Goal: Task Accomplishment & Management: Use online tool/utility

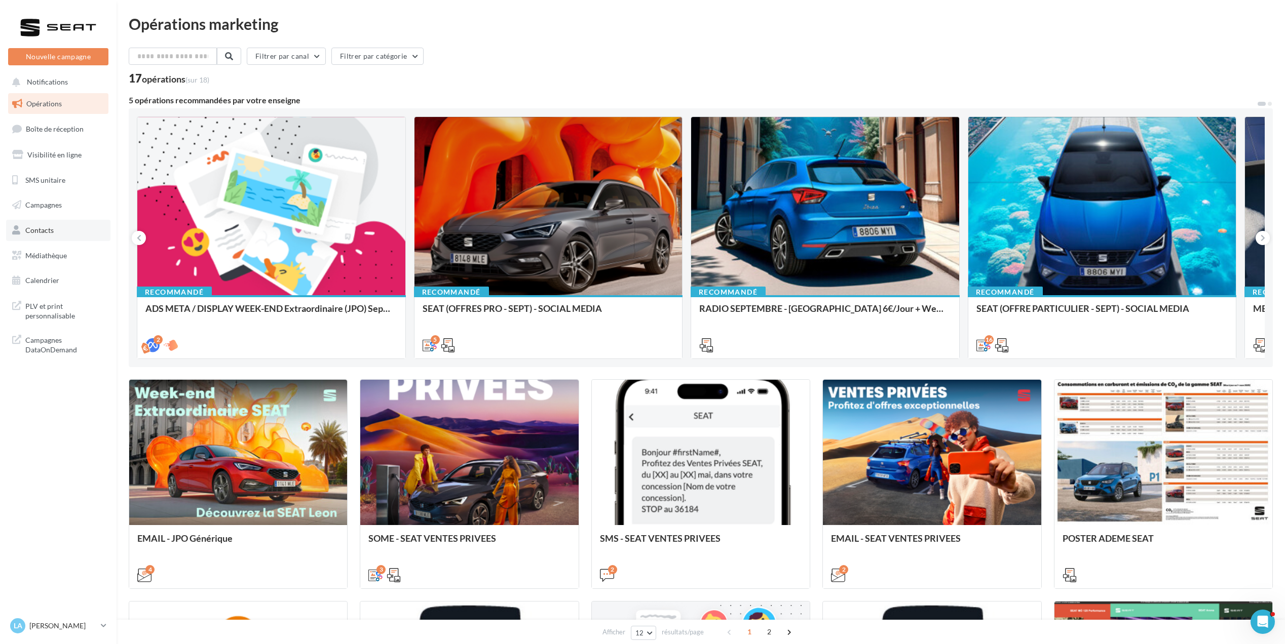
click at [51, 223] on link "Contacts" at bounding box center [58, 230] width 104 height 21
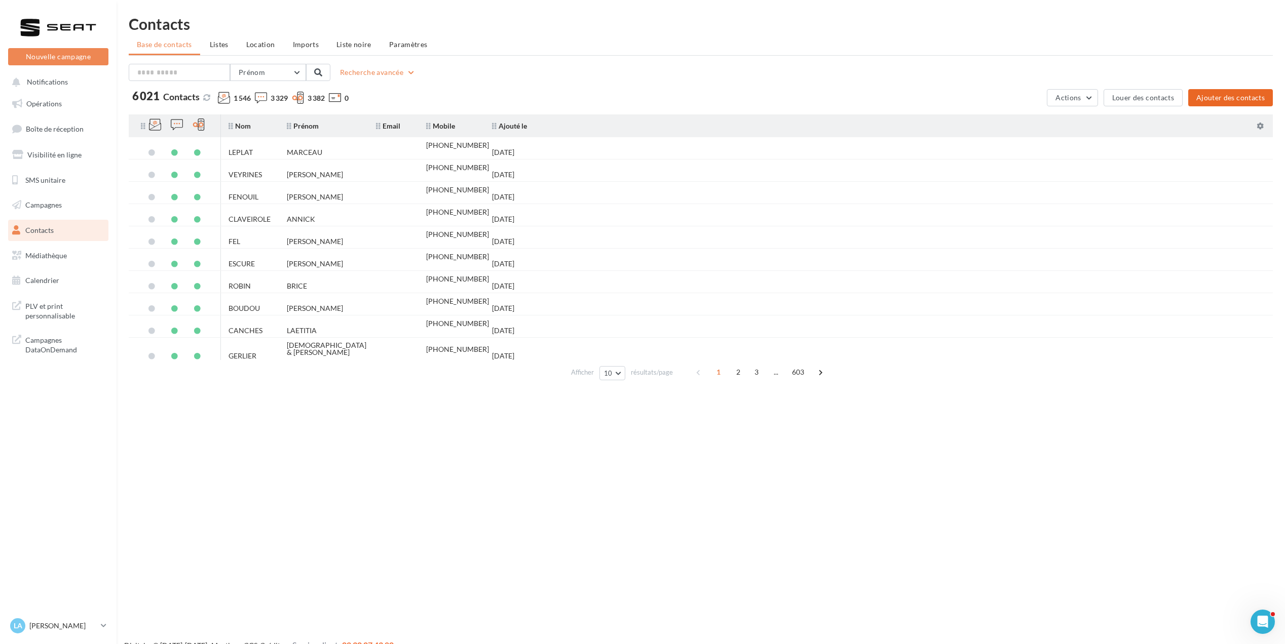
click at [1204, 100] on button "Ajouter des contacts" at bounding box center [1230, 97] width 85 height 17
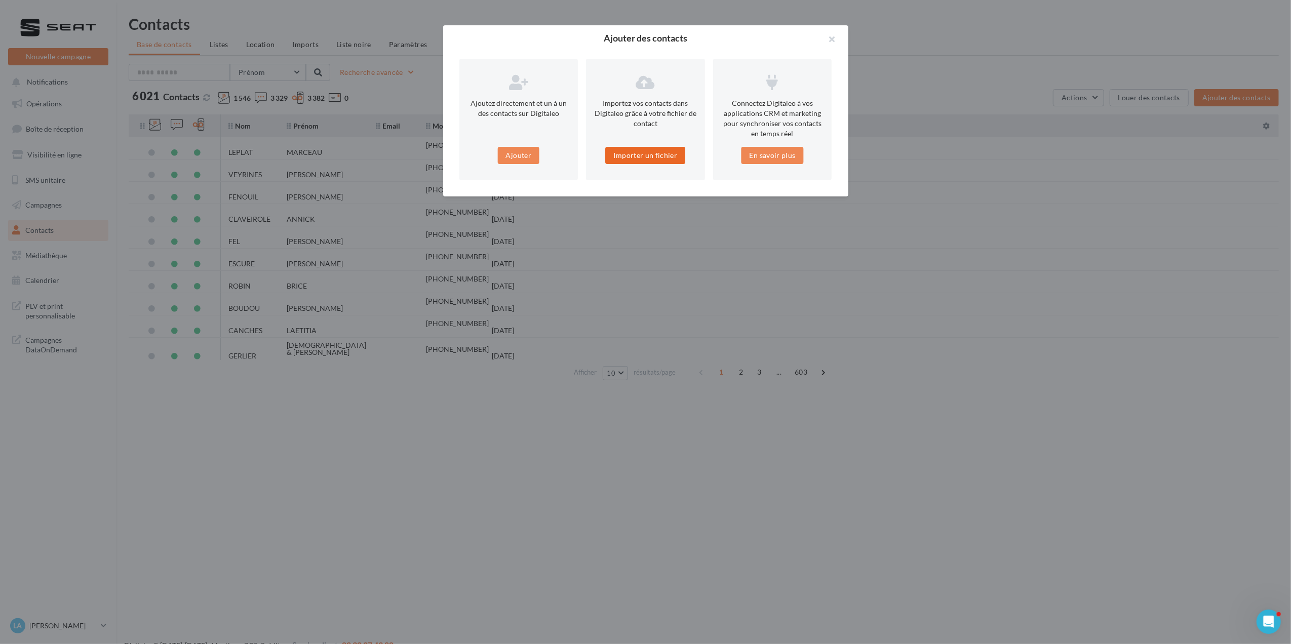
click at [668, 156] on button "Importer un fichier" at bounding box center [646, 155] width 80 height 17
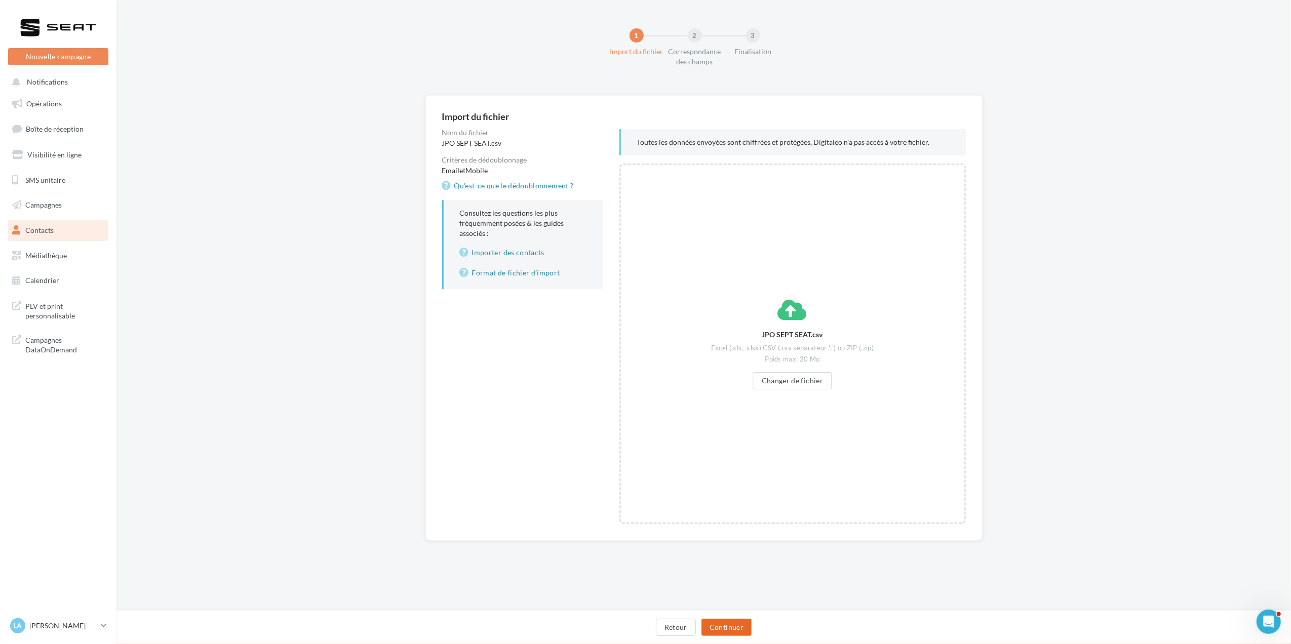
click at [714, 635] on button "Continuer" at bounding box center [727, 627] width 50 height 17
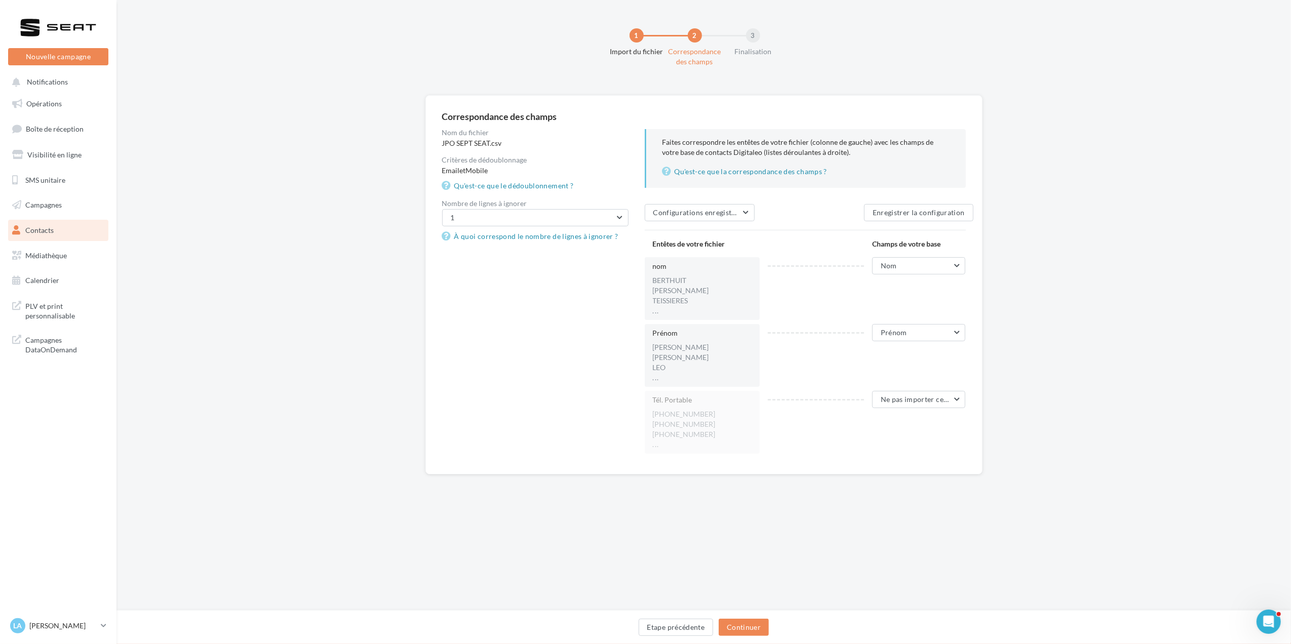
click at [939, 410] on div "Tél. Portable +33 0677522380 +33 601049214 +33 601723214 ... Ne pas importer ce…" at bounding box center [809, 422] width 329 height 63
click at [938, 402] on span "Ne pas importer cette colonne" at bounding box center [931, 399] width 100 height 9
click at [865, 509] on button "Mobile" at bounding box center [890, 516] width 152 height 26
click at [761, 627] on button "Continuer" at bounding box center [744, 627] width 50 height 17
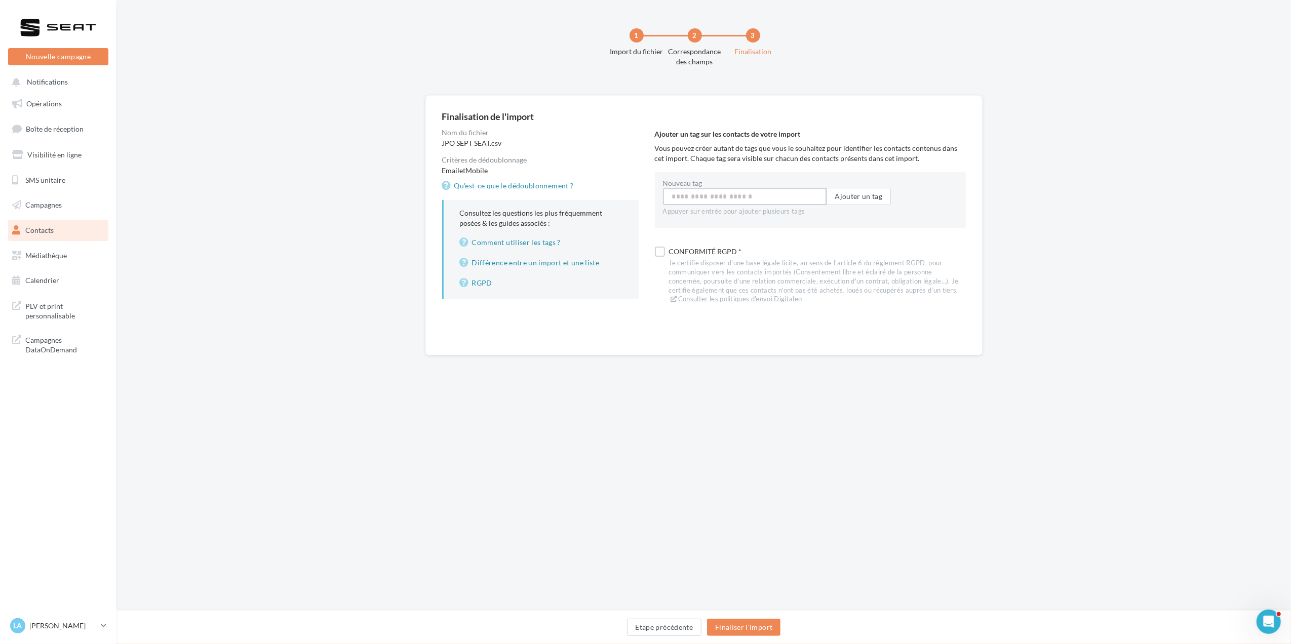
click at [685, 201] on input "Nouveau tag" at bounding box center [745, 196] width 164 height 17
type input "**********"
click at [878, 201] on button "Ajouter un tag" at bounding box center [859, 196] width 65 height 17
click at [698, 272] on div "Je certifie disposer d'une base légale licite, au sens de l’article 6 du règlem…" at bounding box center [817, 283] width 297 height 45
click at [776, 632] on button "Finaliser l'import" at bounding box center [743, 627] width 73 height 17
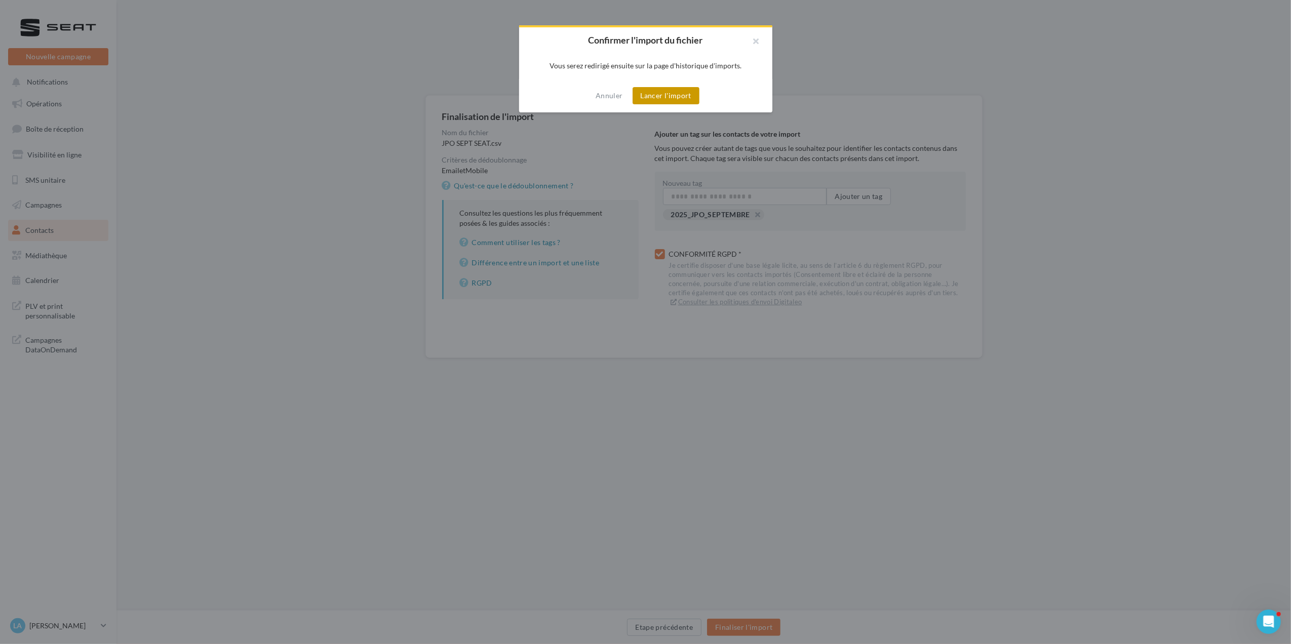
click at [675, 96] on button "Lancer l'import" at bounding box center [666, 95] width 67 height 17
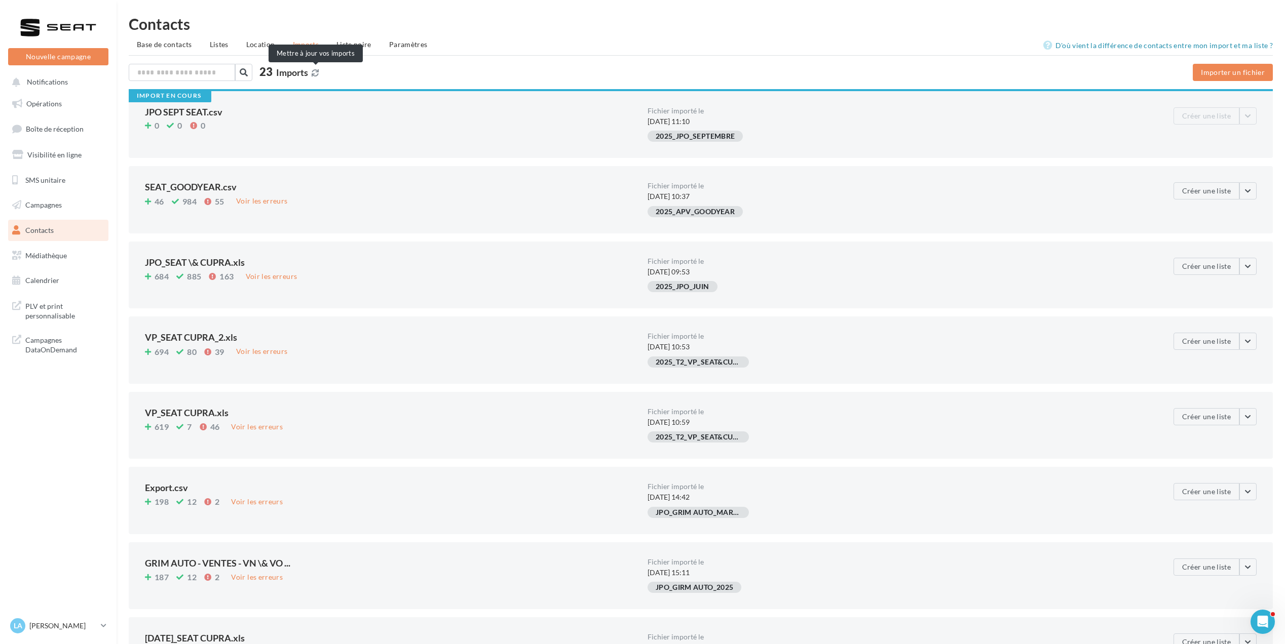
click at [315, 72] on icon at bounding box center [315, 72] width 7 height 7
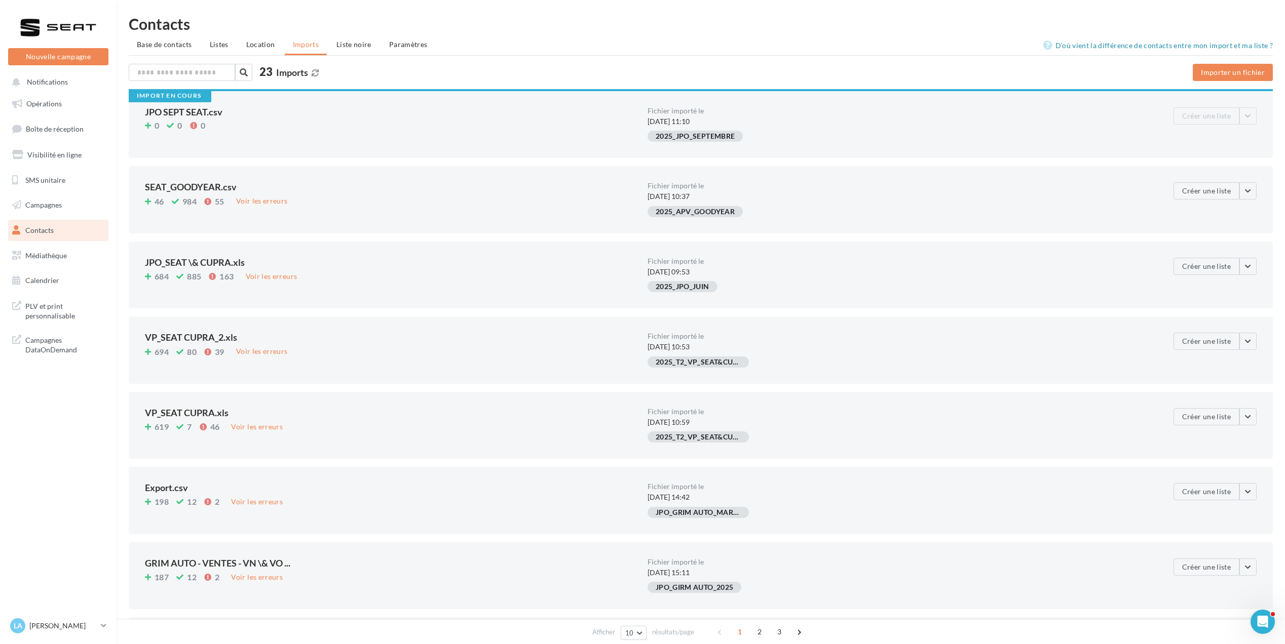
click at [315, 72] on icon at bounding box center [315, 72] width 7 height 7
click at [62, 55] on button "Nouvelle campagne" at bounding box center [58, 56] width 100 height 17
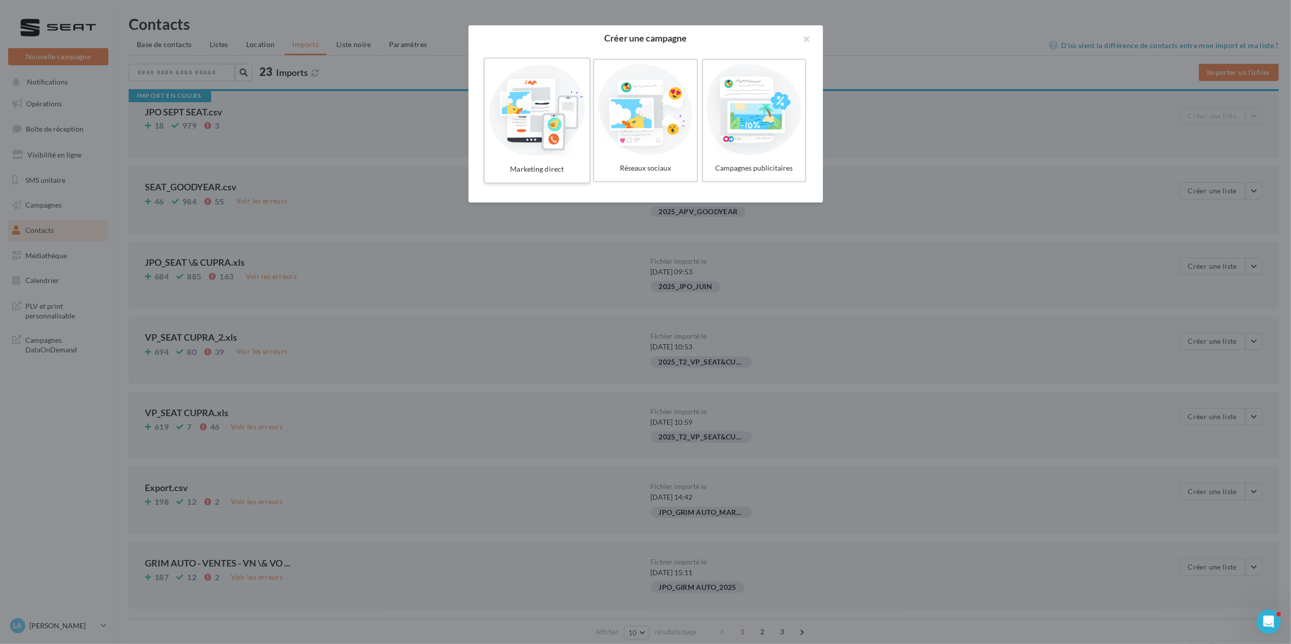
click at [524, 128] on div at bounding box center [537, 109] width 96 height 93
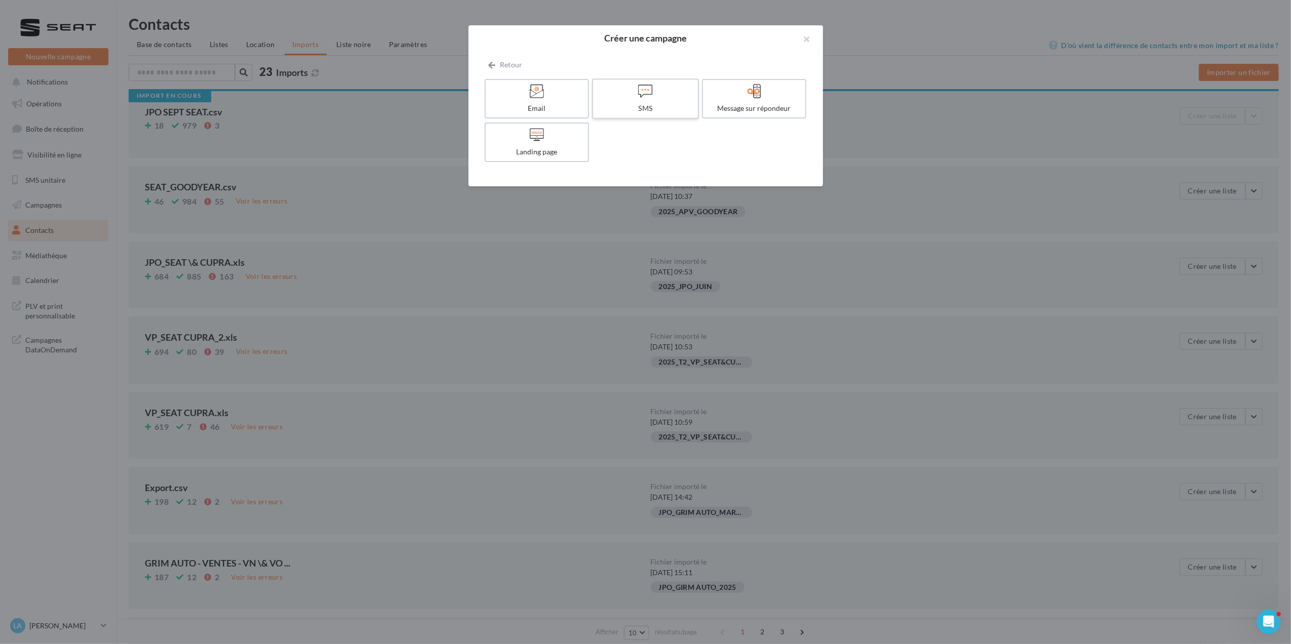
click at [637, 106] on div "SMS" at bounding box center [645, 108] width 96 height 10
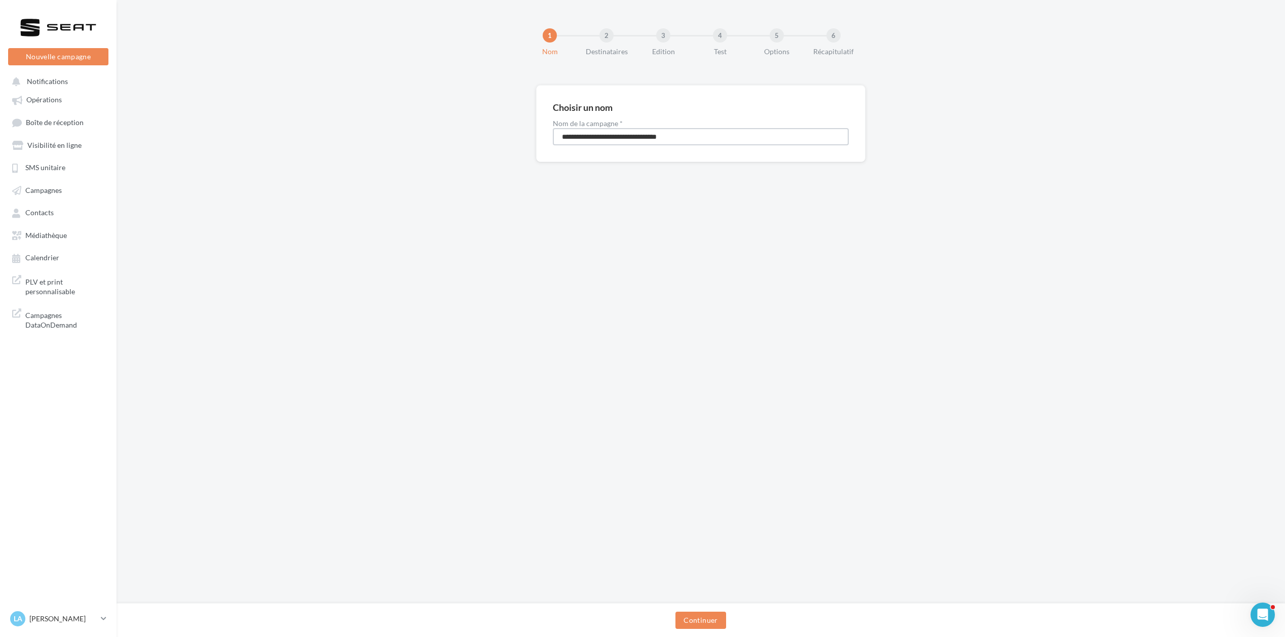
click at [659, 136] on input "**********" at bounding box center [701, 136] width 296 height 17
type input "**********"
click at [722, 620] on button "Continuer" at bounding box center [700, 620] width 50 height 17
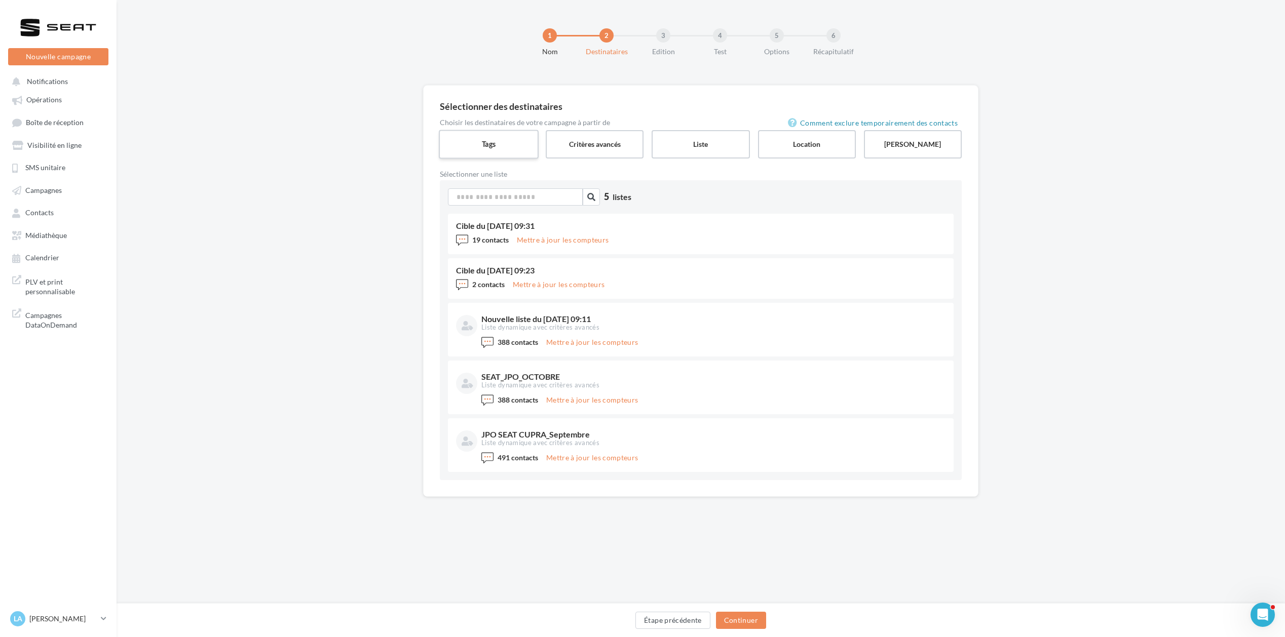
drag, startPoint x: 518, startPoint y: 143, endPoint x: 518, endPoint y: 152, distance: 9.1
click at [518, 143] on label "Tags" at bounding box center [489, 144] width 100 height 29
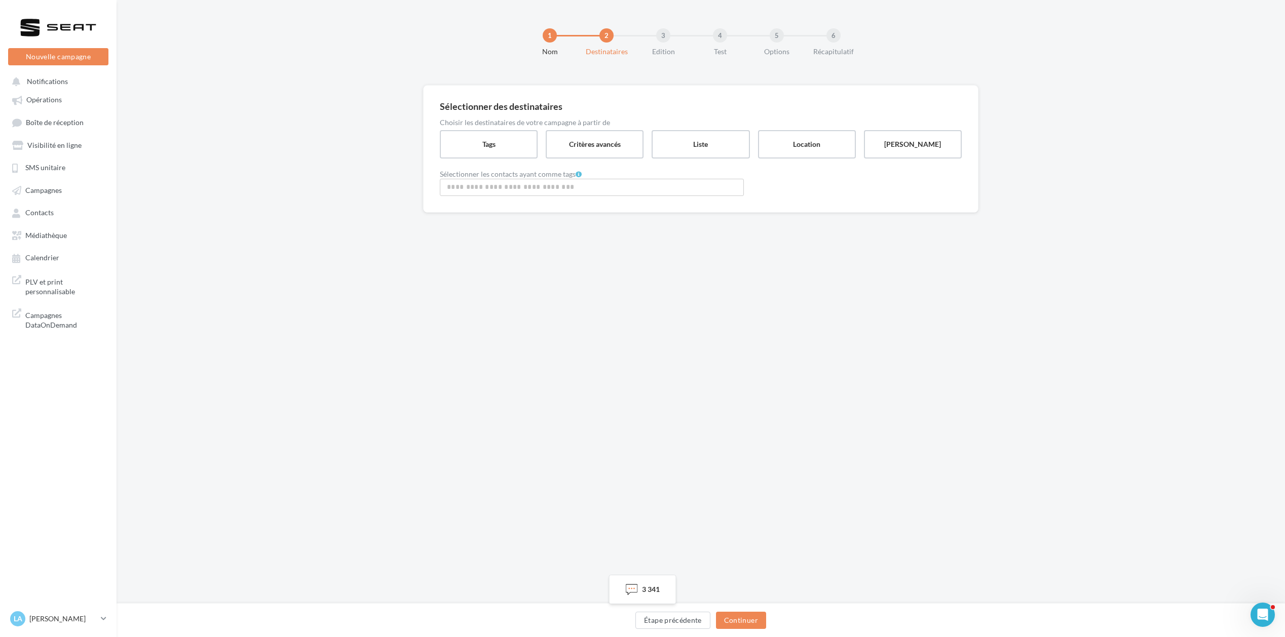
drag, startPoint x: 511, startPoint y: 189, endPoint x: 512, endPoint y: 198, distance: 8.6
click at [511, 189] on input "Rechercher ou sélectionner un tag" at bounding box center [591, 187] width 299 height 12
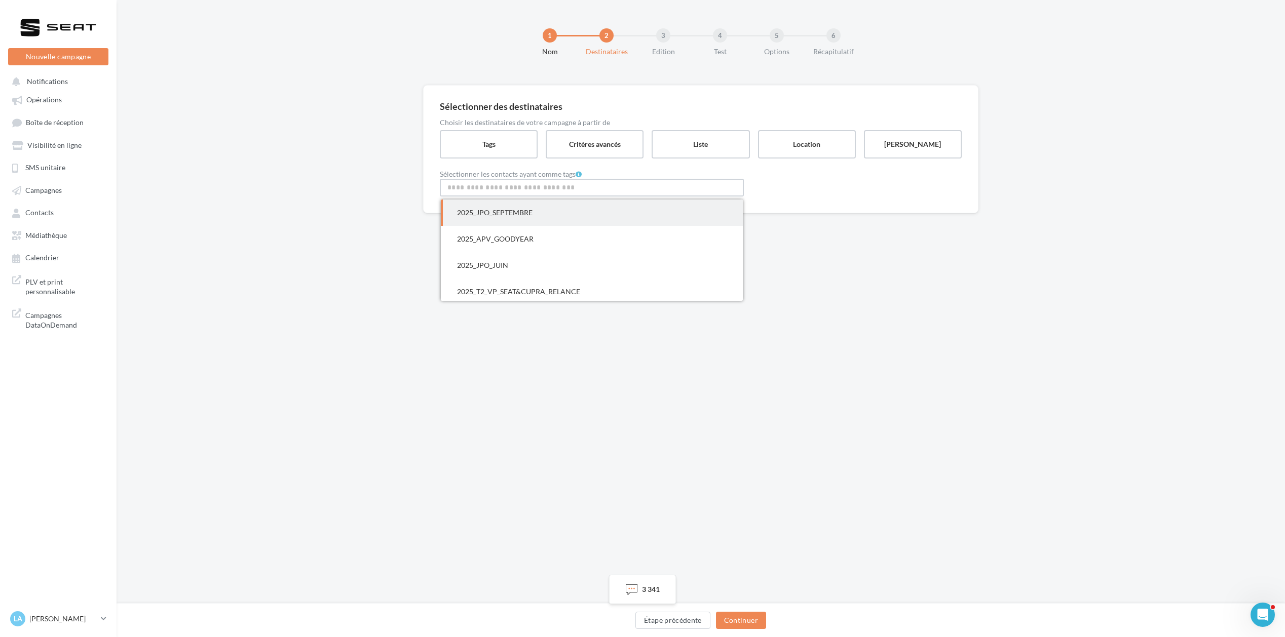
click at [515, 210] on span "2025_JPO_SEPTEMBRE" at bounding box center [494, 212] width 75 height 9
click at [736, 621] on button "Continuer" at bounding box center [741, 620] width 50 height 17
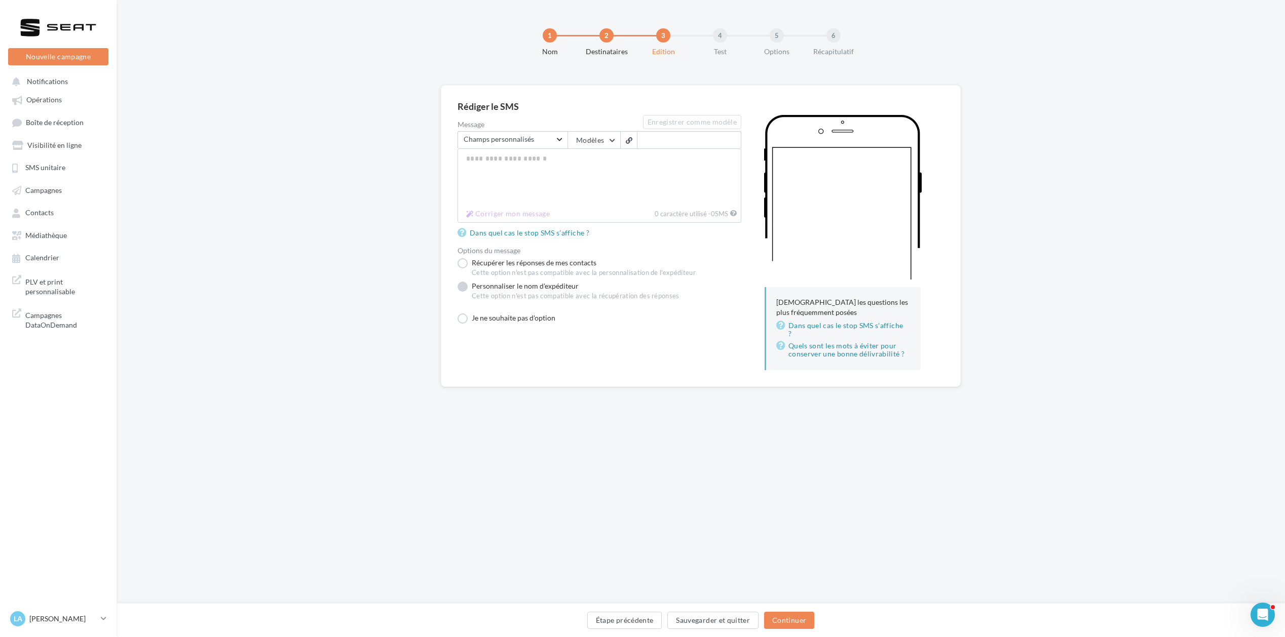
click at [527, 287] on label "Personnaliser le nom d'expéditeur Cette option n'est pas compatible avec la réc…" at bounding box center [568, 293] width 222 height 23
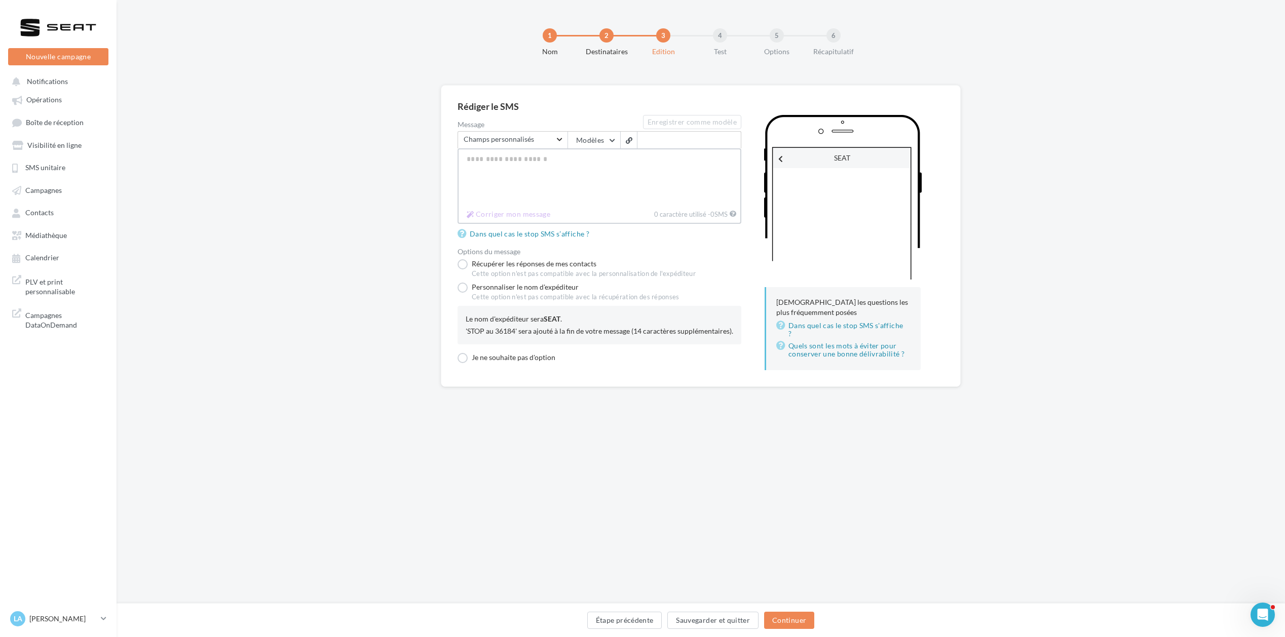
click at [500, 167] on textarea "Message" at bounding box center [599, 177] width 284 height 58
paste textarea "**********"
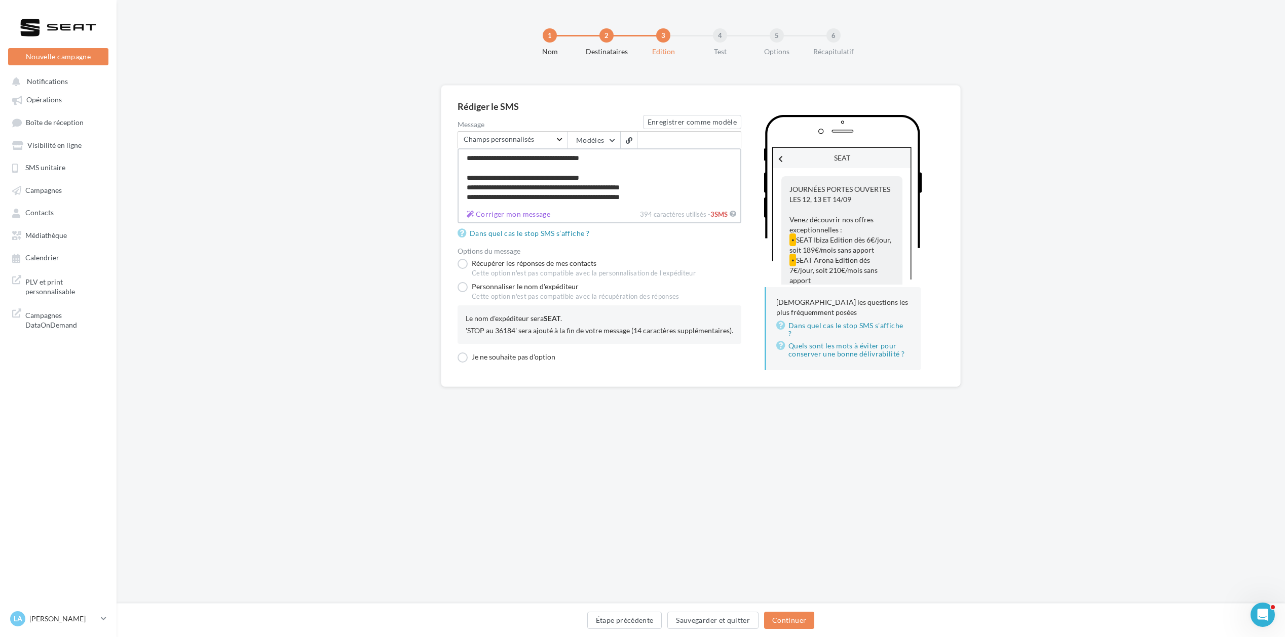
click at [477, 190] on textarea "**********" at bounding box center [599, 177] width 284 height 58
click at [474, 201] on textarea "**********" at bounding box center [599, 177] width 284 height 58
type textarea "**********"
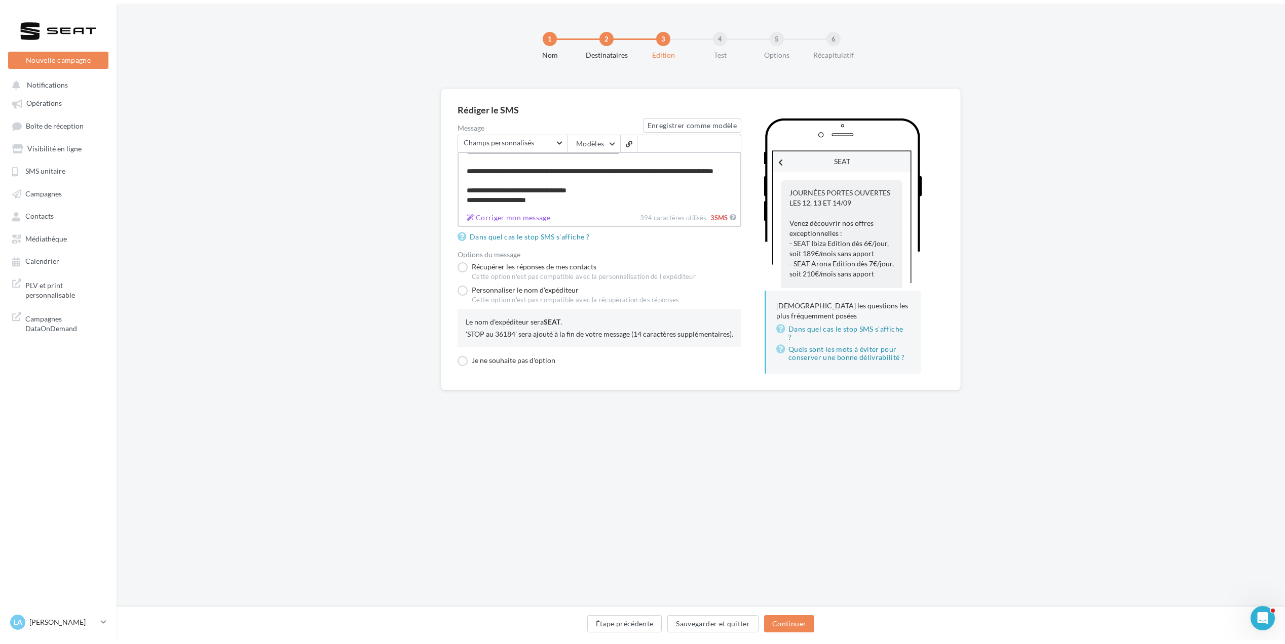
scroll to position [68, 0]
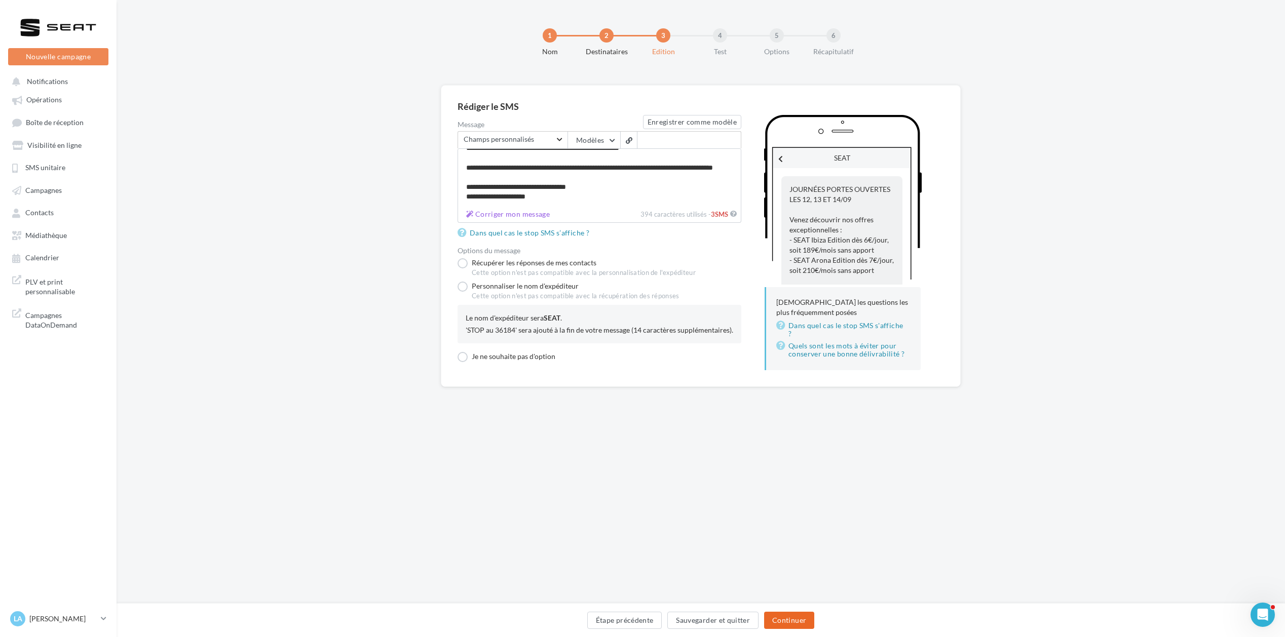
click at [787, 615] on button "Continuer" at bounding box center [789, 620] width 50 height 17
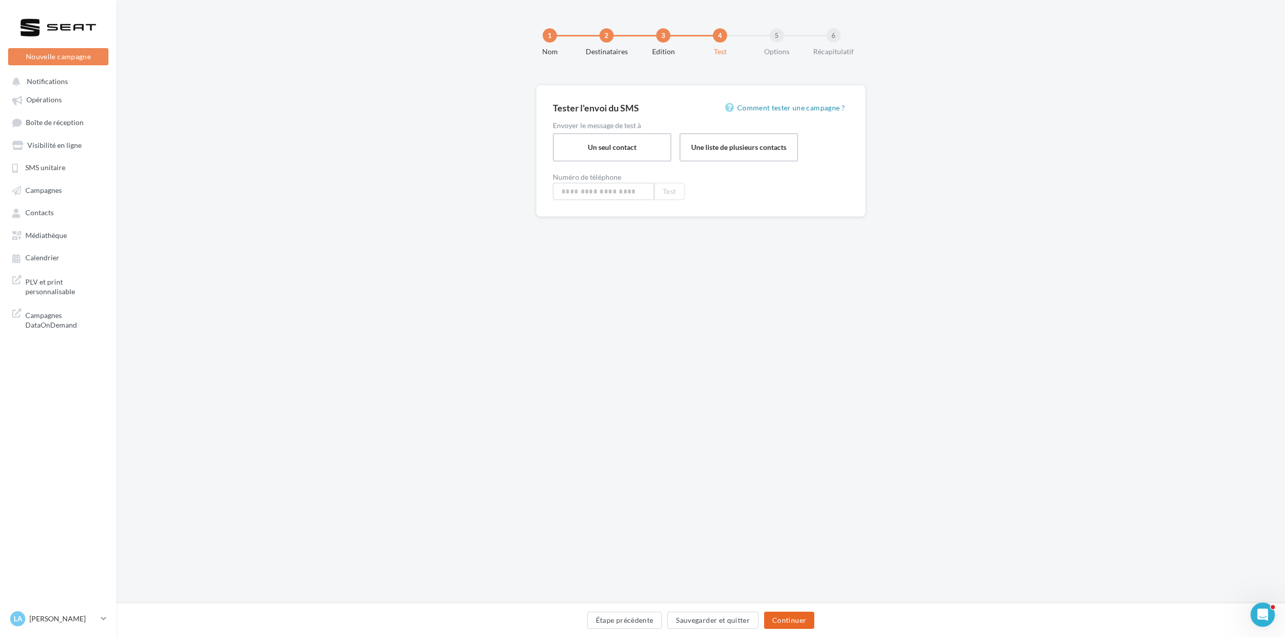
click at [787, 615] on button "Continuer" at bounding box center [789, 620] width 50 height 17
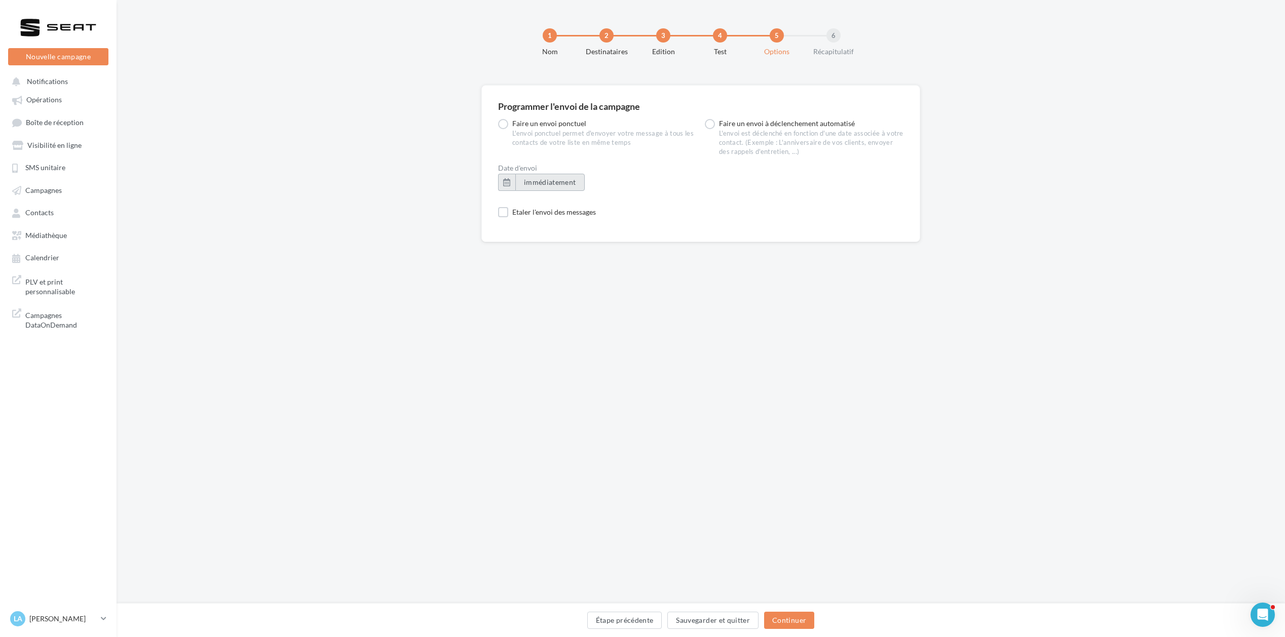
click at [567, 176] on button "immédiatement" at bounding box center [549, 182] width 69 height 17
click at [558, 300] on td "11" at bounding box center [552, 300] width 16 height 19
drag, startPoint x: 554, startPoint y: 212, endPoint x: 555, endPoint y: 217, distance: 5.2
click at [554, 212] on select "* * * * * * * * * * ** ** ** ** ** ** ** ** ** ** ** ** ** **" at bounding box center [550, 213] width 25 height 8
click at [587, 209] on select "** ** ** ** ** **" at bounding box center [577, 213] width 25 height 8
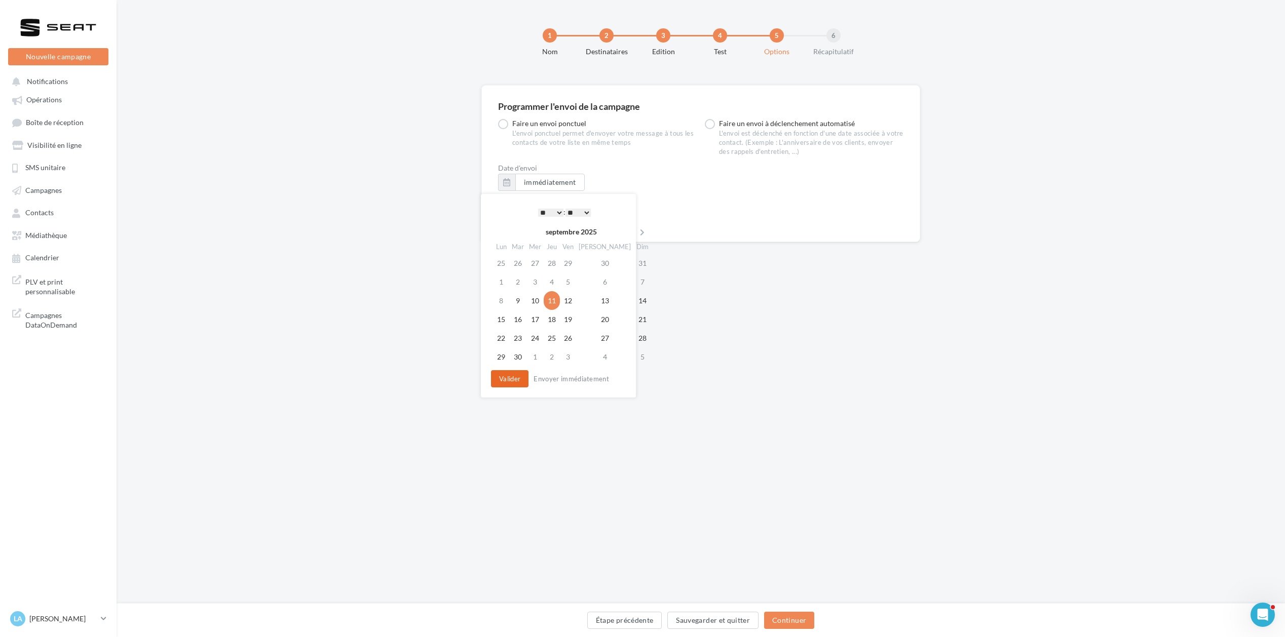
click at [519, 384] on button "Valider" at bounding box center [509, 378] width 37 height 17
click at [798, 615] on button "Continuer" at bounding box center [789, 620] width 50 height 17
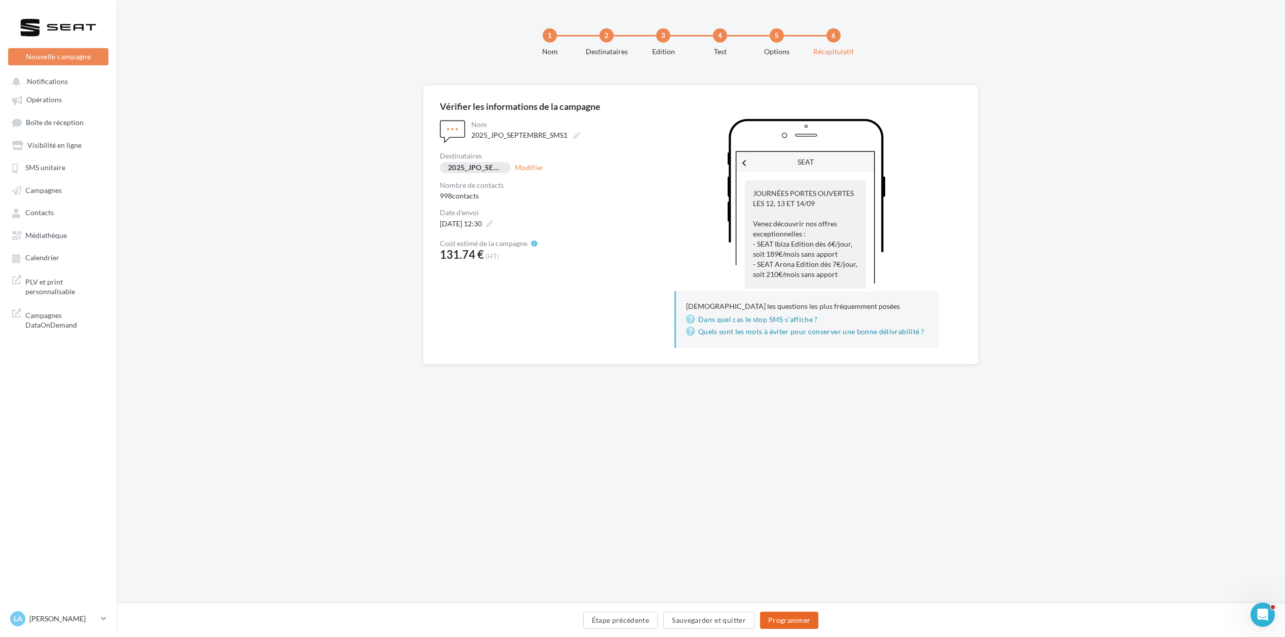
click at [798, 615] on button "Programmer" at bounding box center [789, 620] width 59 height 17
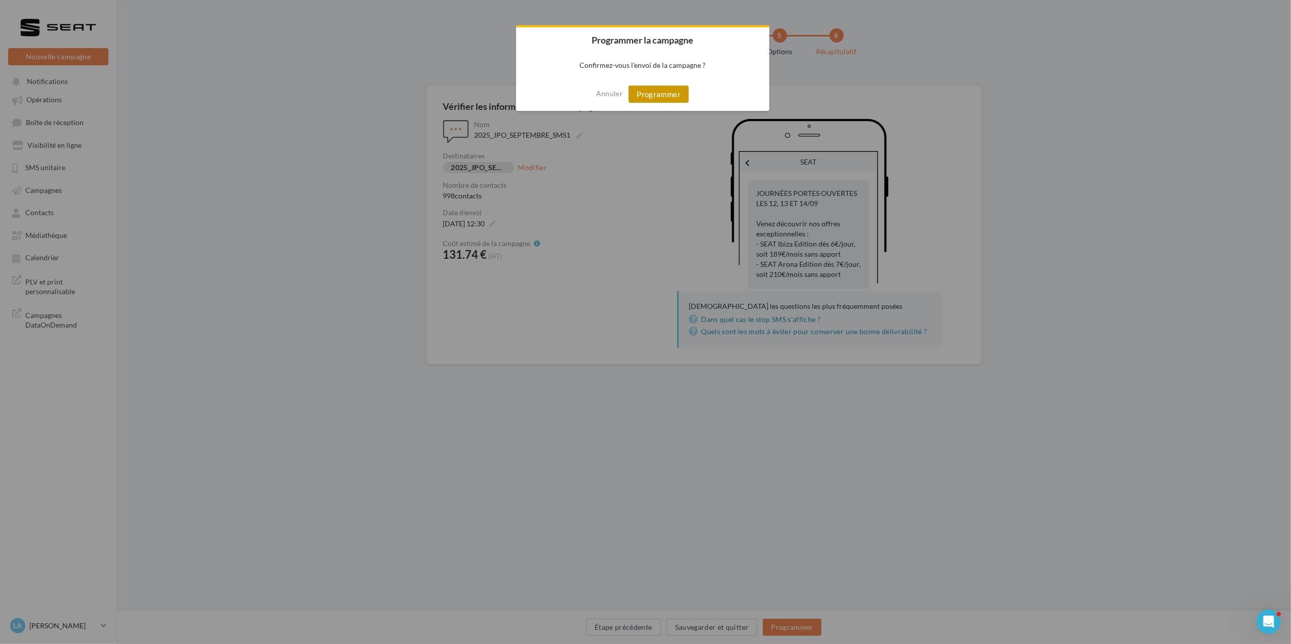
click at [673, 98] on button "Programmer" at bounding box center [659, 94] width 60 height 17
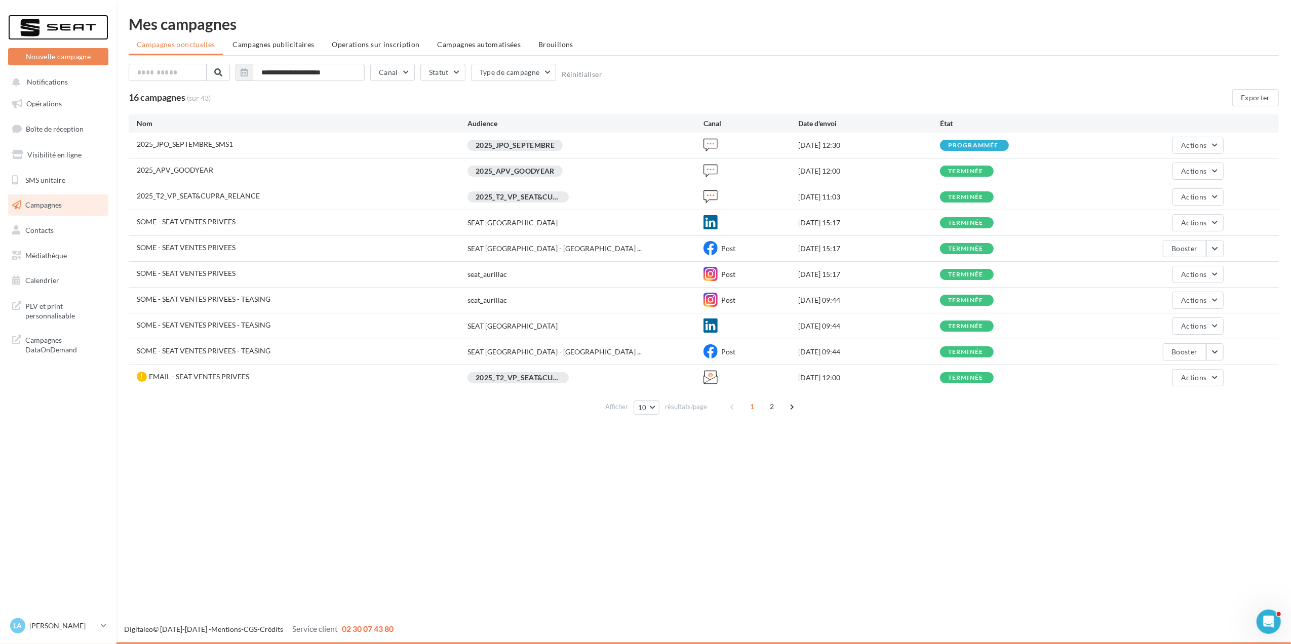
click at [80, 29] on div at bounding box center [58, 27] width 81 height 25
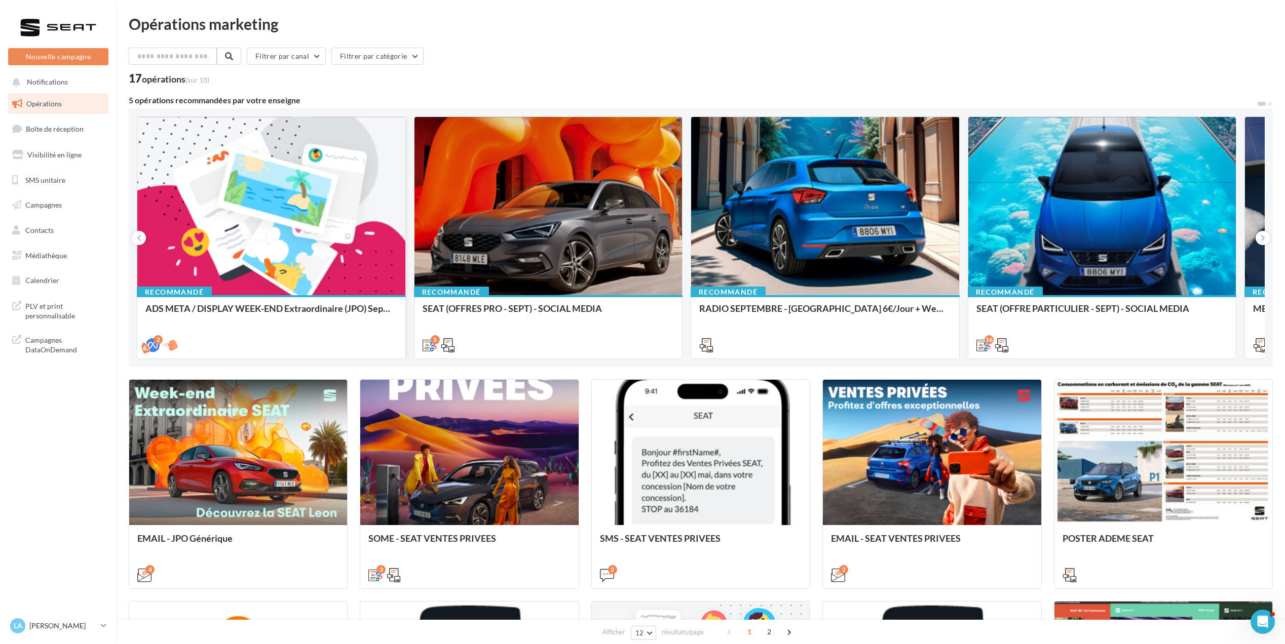
click at [367, 248] on div at bounding box center [271, 206] width 268 height 179
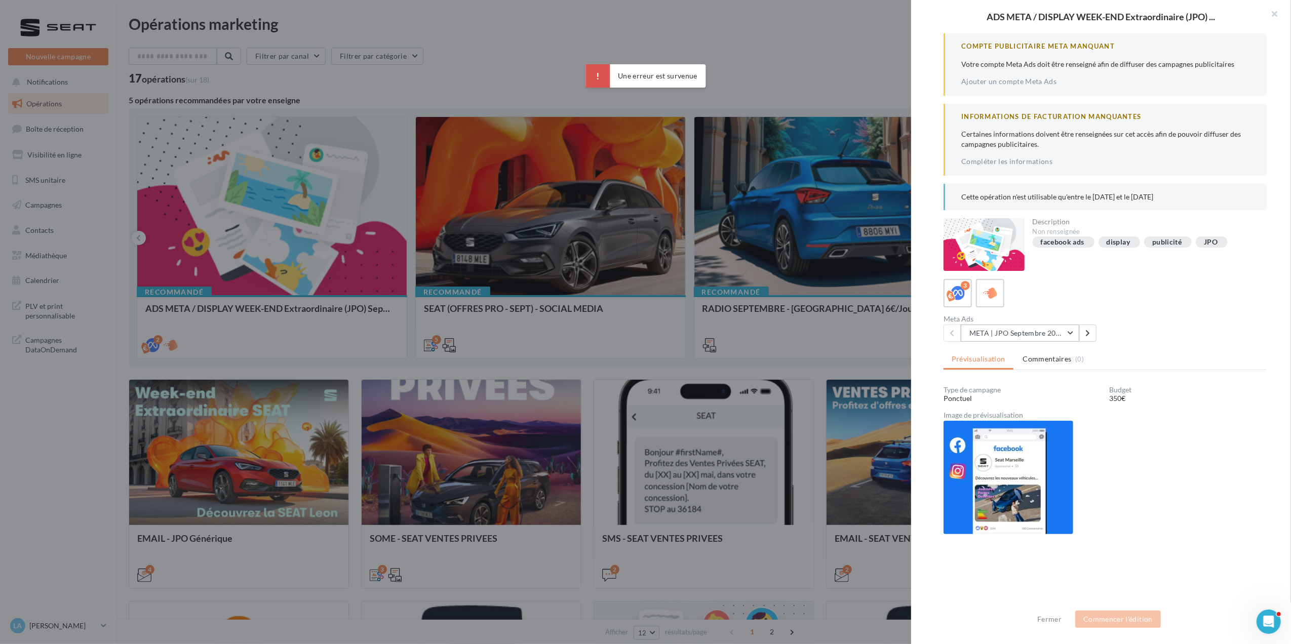
click at [1072, 329] on button "META | JPO Septembre 2025 - Lead Ads" at bounding box center [1020, 333] width 119 height 17
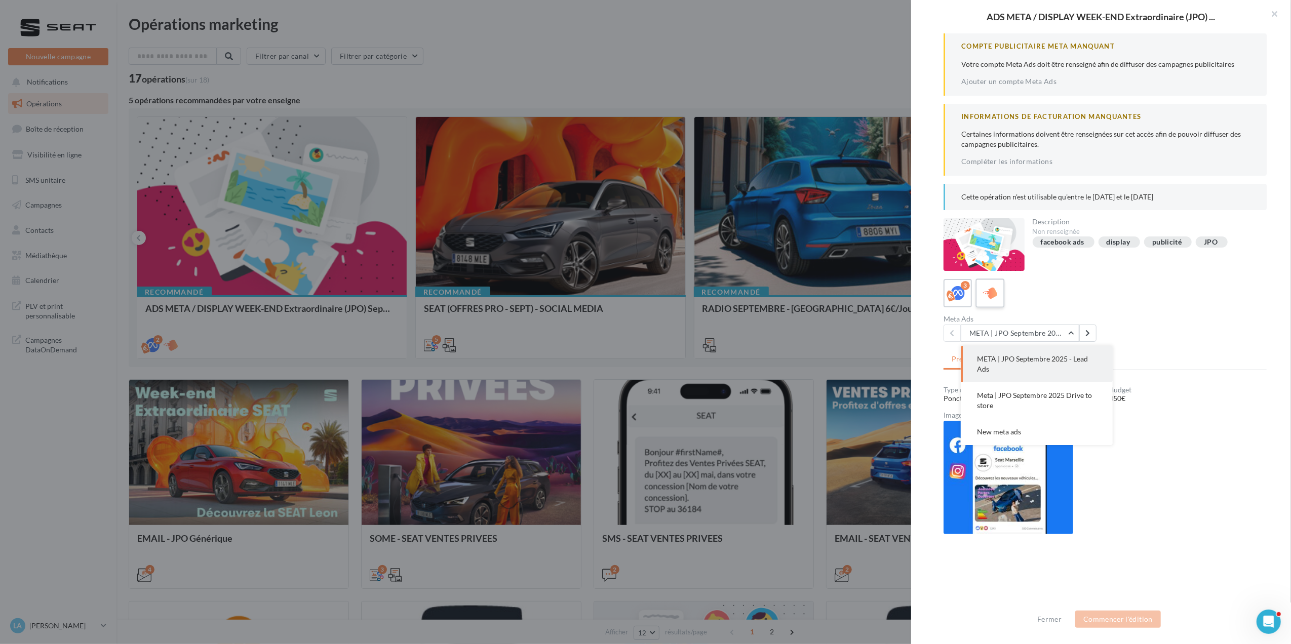
click at [998, 290] on div at bounding box center [990, 293] width 19 height 19
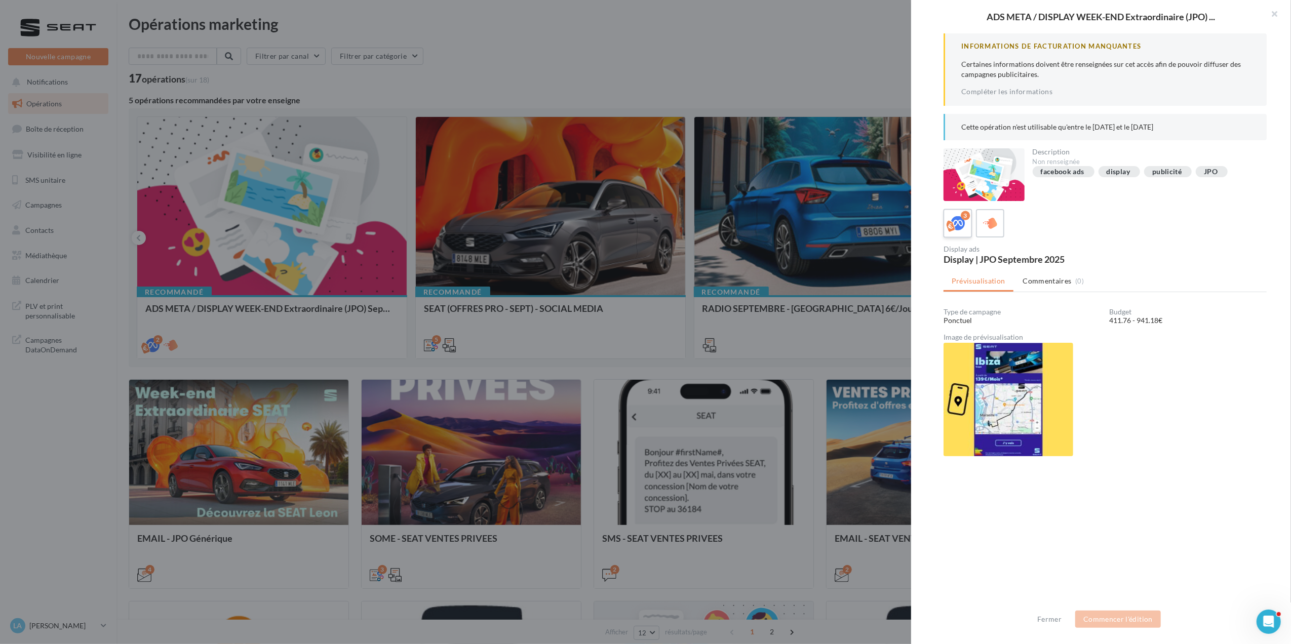
click at [959, 232] on label "3" at bounding box center [957, 223] width 29 height 29
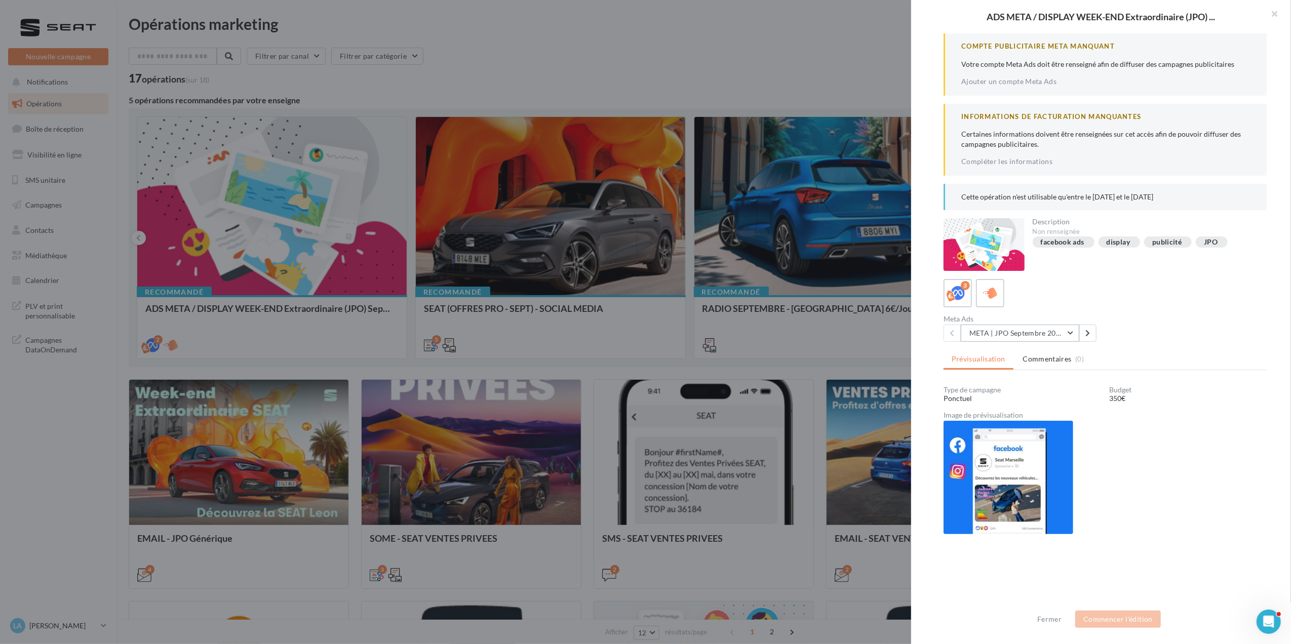
click at [1026, 331] on button "META | JPO Septembre 2025 - Lead Ads" at bounding box center [1020, 333] width 119 height 17
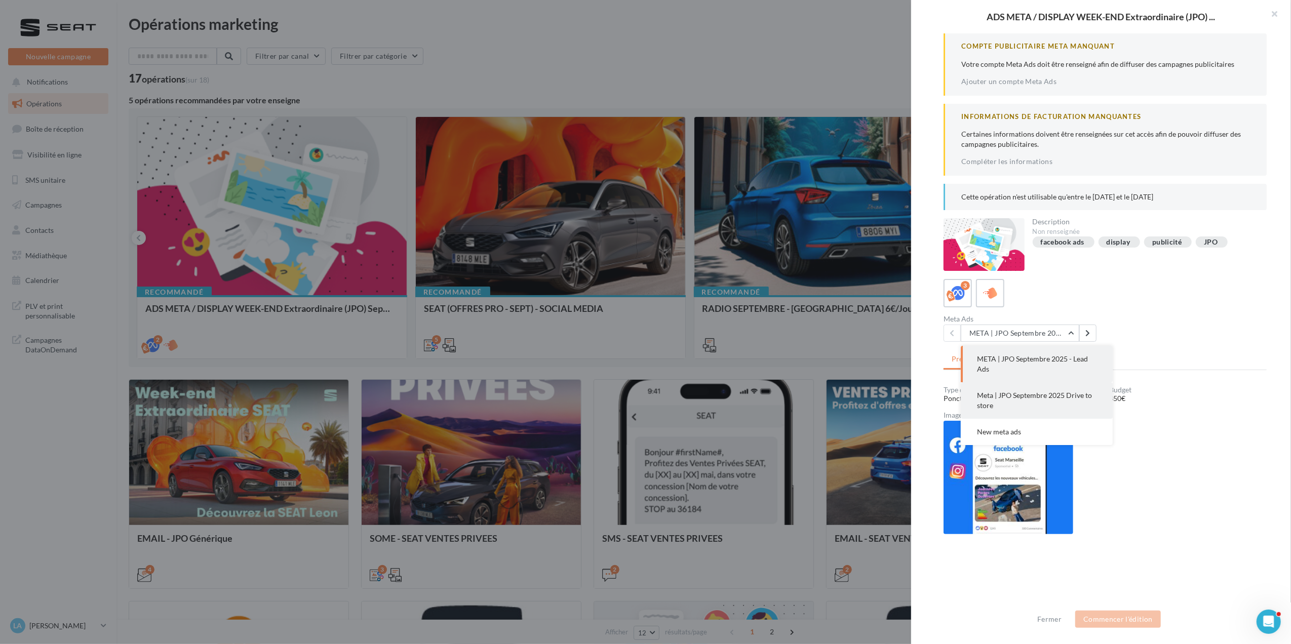
click at [1013, 403] on button "Meta | JPO Septembre 2025 Drive to store" at bounding box center [1037, 401] width 152 height 36
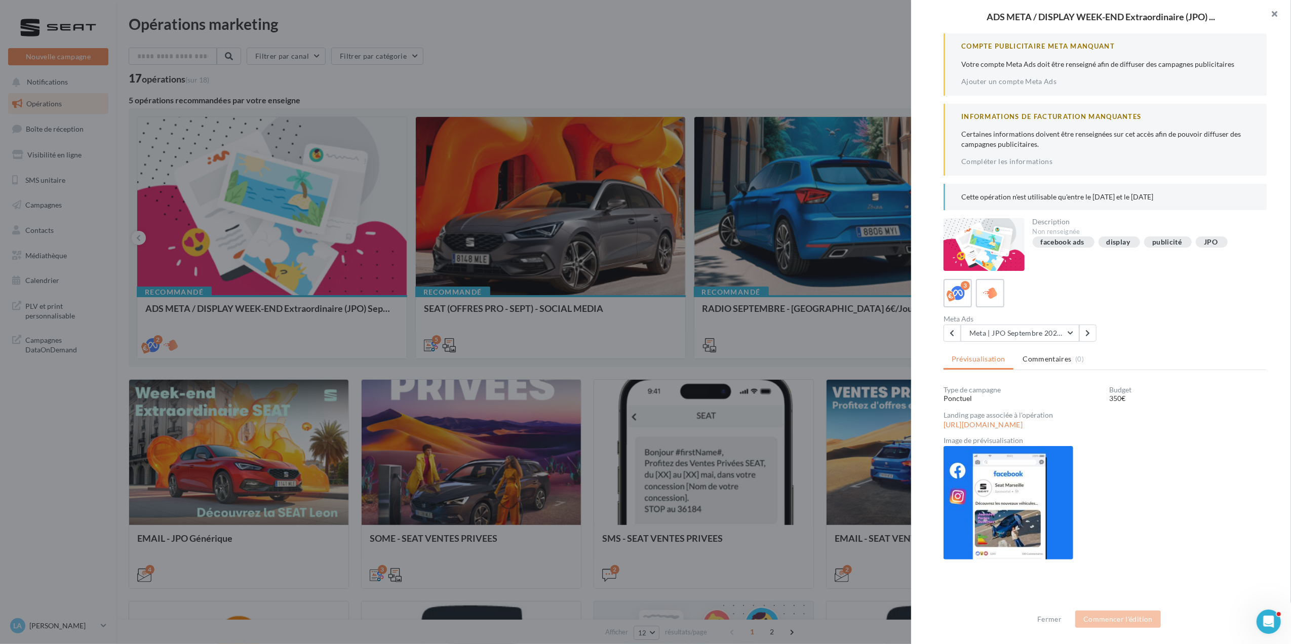
click at [1284, 13] on button "button" at bounding box center [1271, 15] width 41 height 30
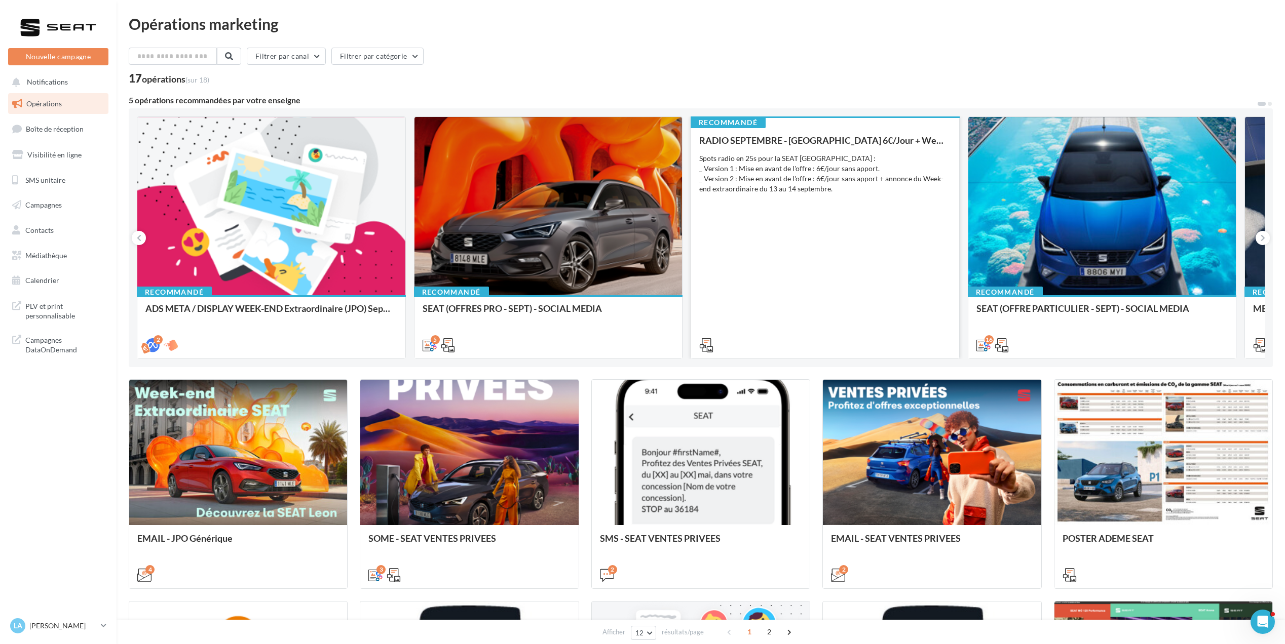
click at [789, 189] on div "Spots radio en 25s pour la SEAT Ibiza : _ Version 1 : Mise en avant de l'offre …" at bounding box center [825, 174] width 252 height 41
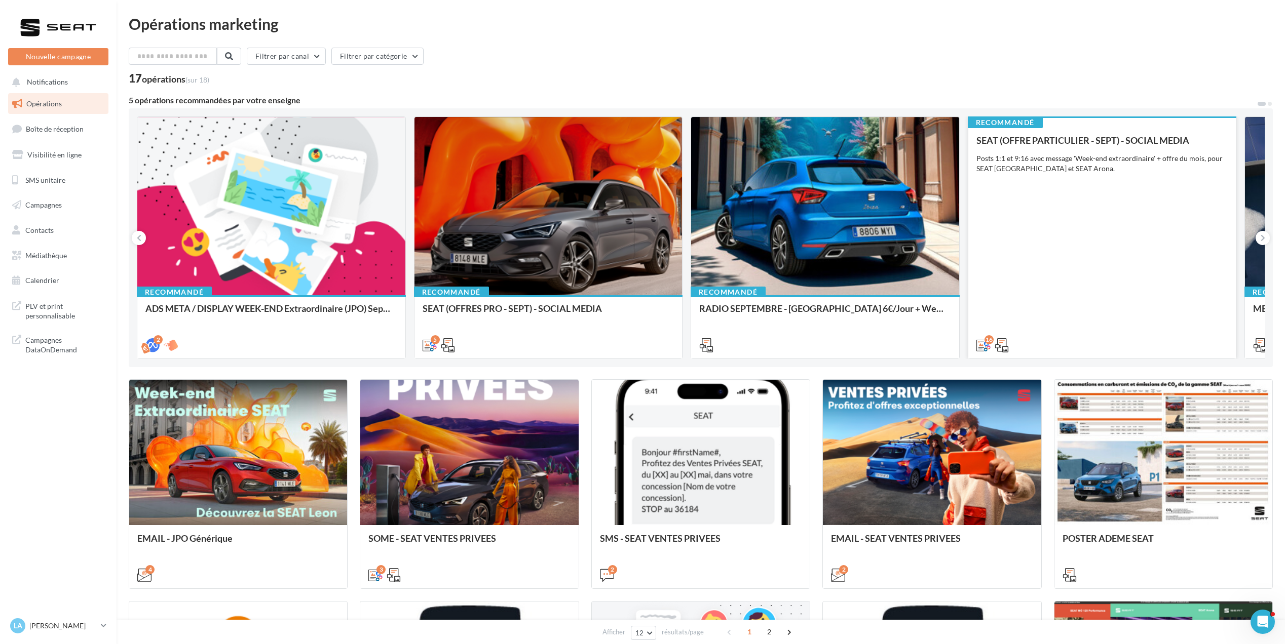
click at [1152, 238] on div "SEAT (OFFRE PARTICULIER - SEPT) - SOCIAL MEDIA Posts 1:1 et 9:16 avec message '…" at bounding box center [1102, 242] width 252 height 214
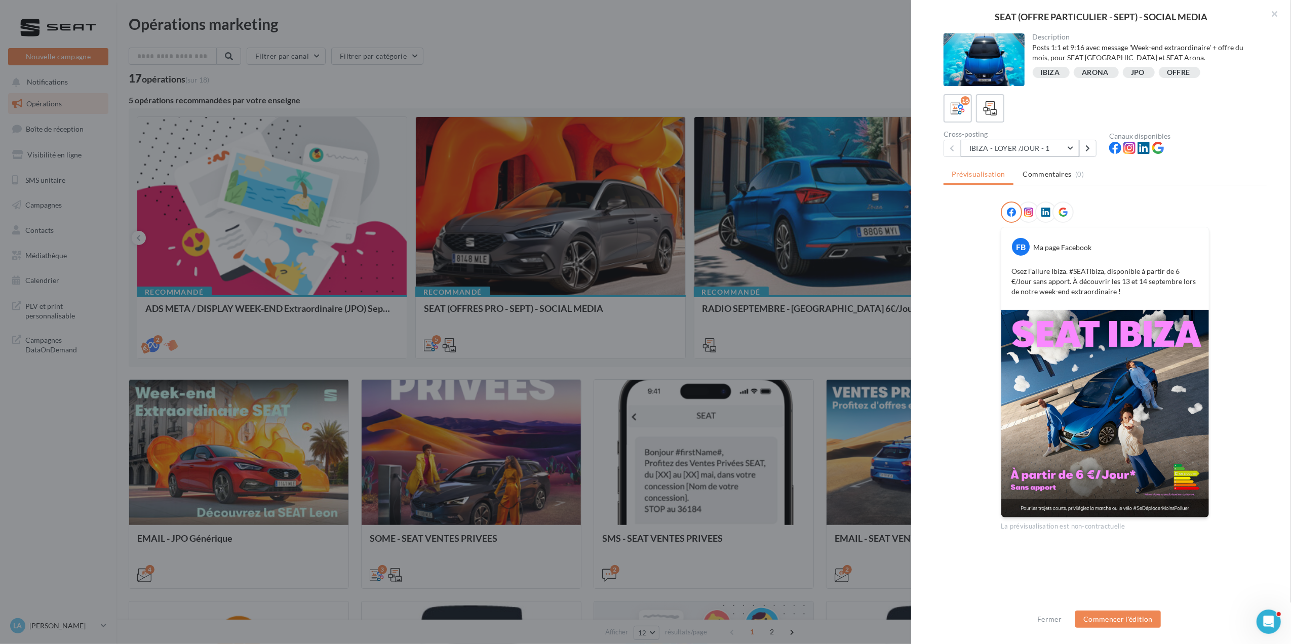
click at [1036, 146] on button "IBIZA - LOYER /JOUR - 1" at bounding box center [1020, 148] width 119 height 17
click at [1036, 197] on span "IBIZA - LOYER /JOUR - 2" at bounding box center [1015, 200] width 77 height 9
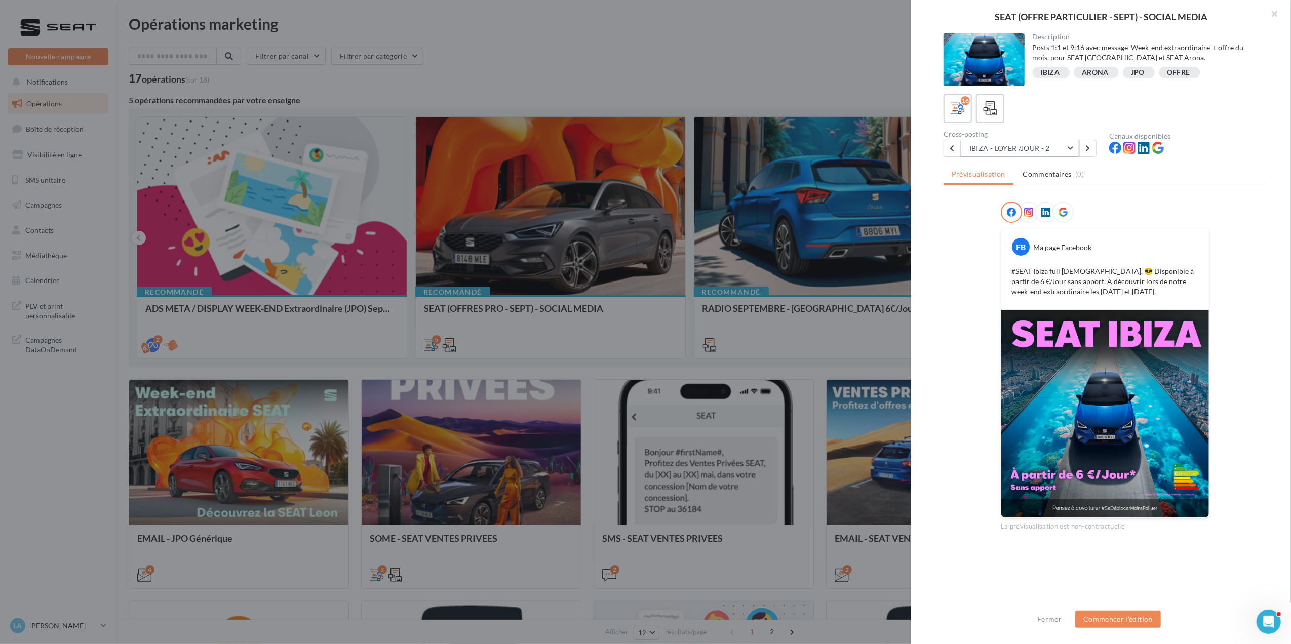
click at [1038, 143] on button "IBIZA - LOYER /JOUR - 2" at bounding box center [1020, 148] width 119 height 17
click at [1076, 195] on button "IBIZA - WEEK-END EXTRAORDINAIRE" at bounding box center [1037, 191] width 152 height 36
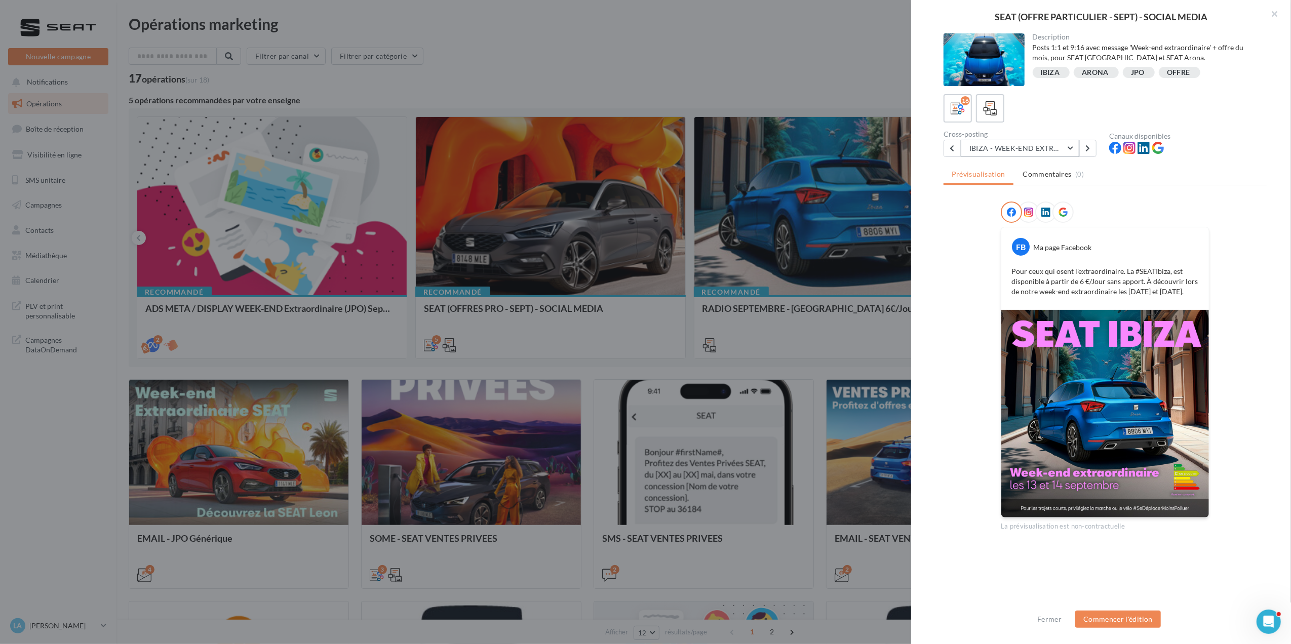
click at [1026, 142] on button "IBIZA - WEEK-END EXTRAORDINAIRE" at bounding box center [1020, 148] width 119 height 17
click at [1068, 242] on button "ARONA - LOYER / JOUR - 1" at bounding box center [1037, 243] width 152 height 26
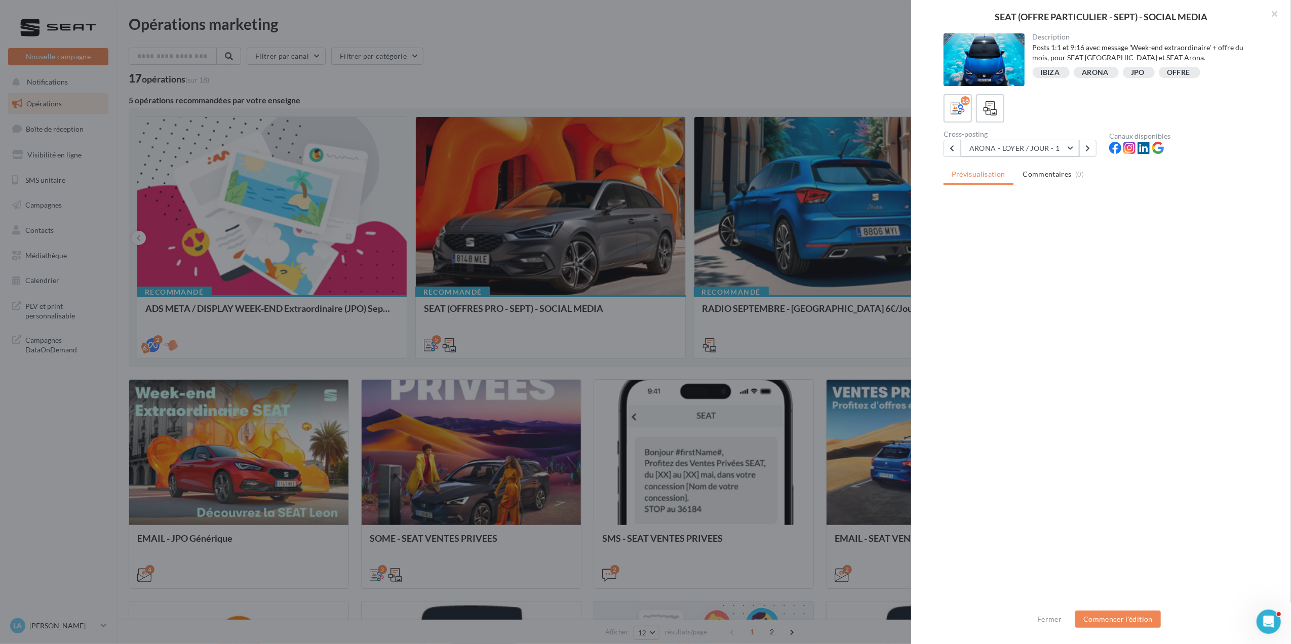
click at [1068, 149] on button "ARONA - LOYER / JOUR - 1" at bounding box center [1020, 148] width 119 height 17
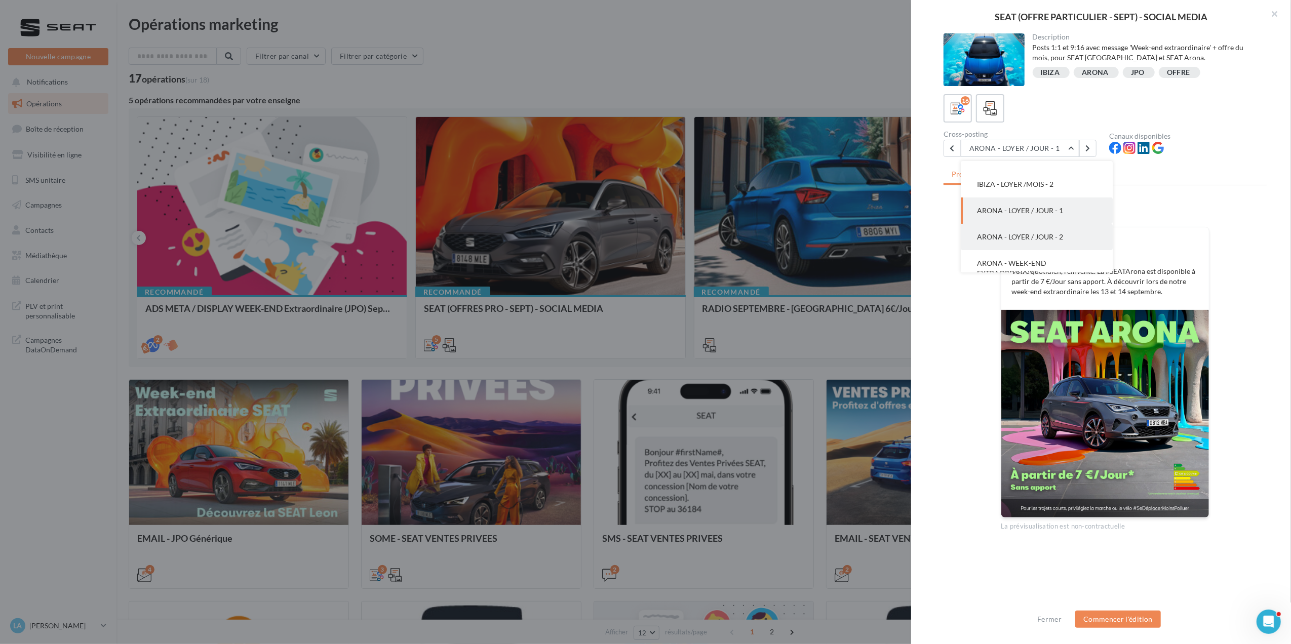
click at [1078, 243] on button "ARONA - LOYER / JOUR - 2" at bounding box center [1037, 237] width 152 height 26
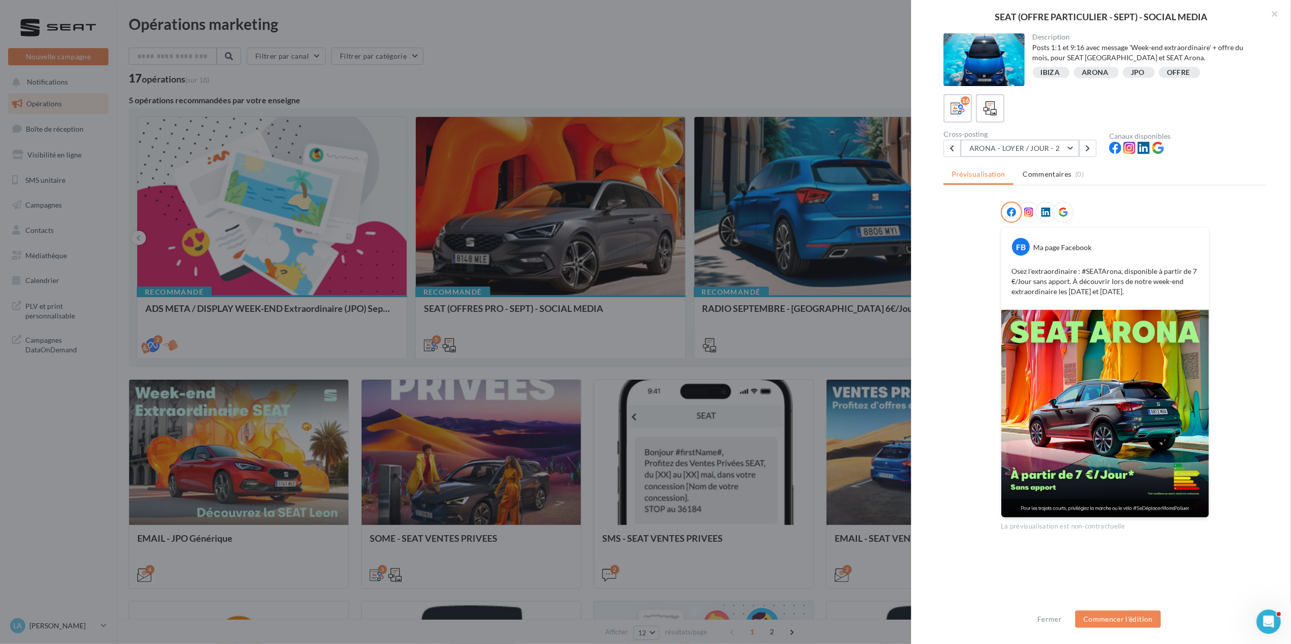
click at [1061, 148] on button "ARONA - LOYER / JOUR - 2" at bounding box center [1020, 148] width 119 height 17
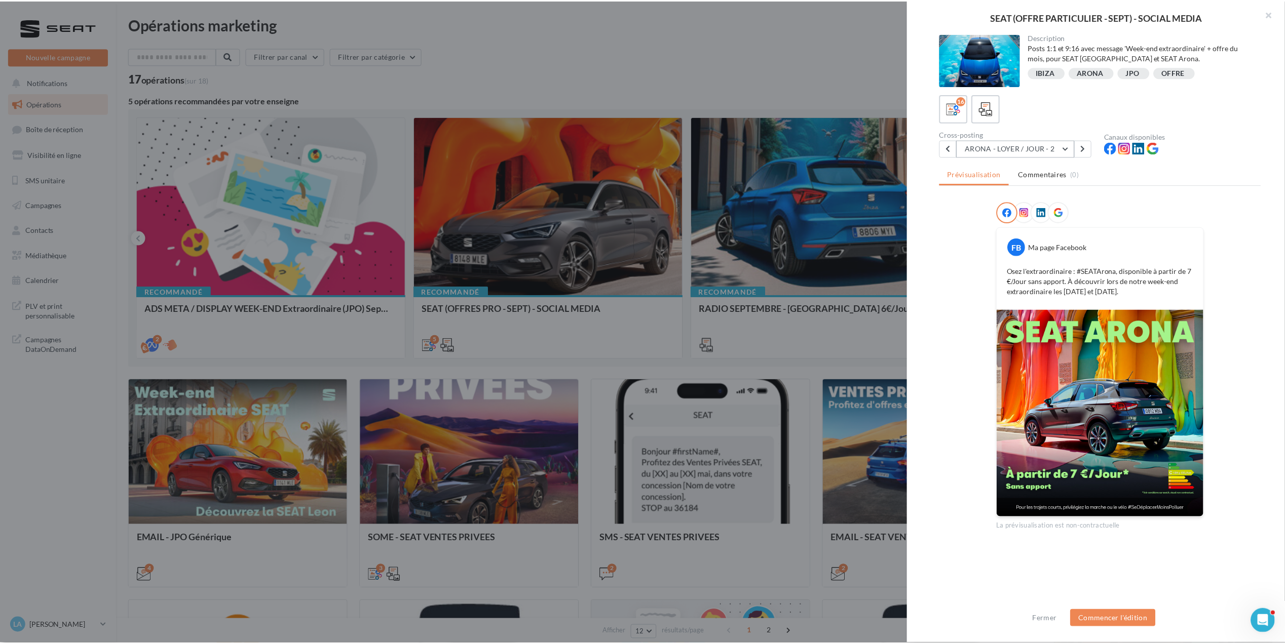
scroll to position [158, 0]
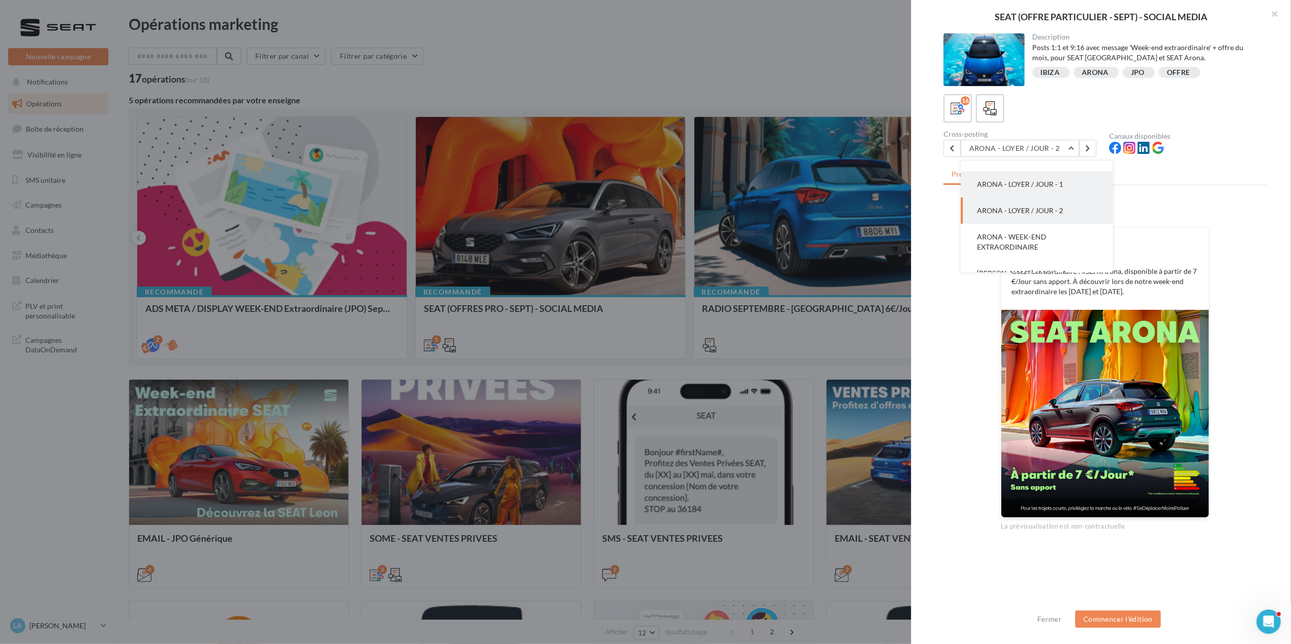
click at [1030, 188] on button "ARONA - LOYER / JOUR - 1" at bounding box center [1037, 184] width 152 height 26
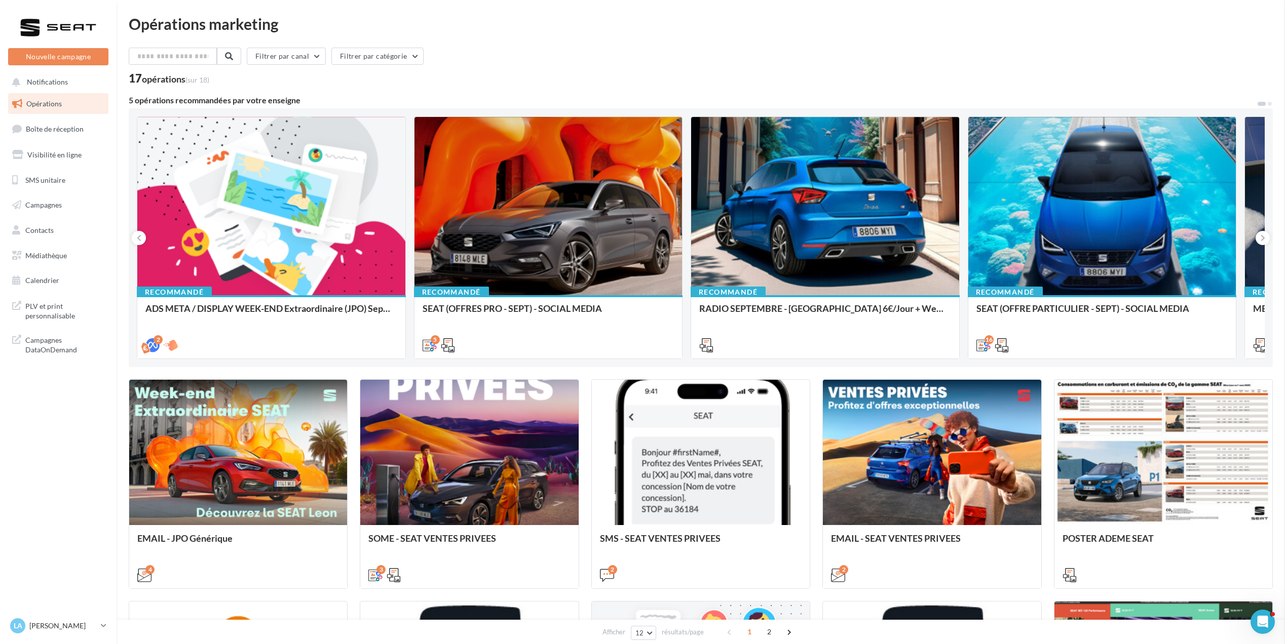
click at [103, 624] on icon at bounding box center [104, 626] width 6 height 9
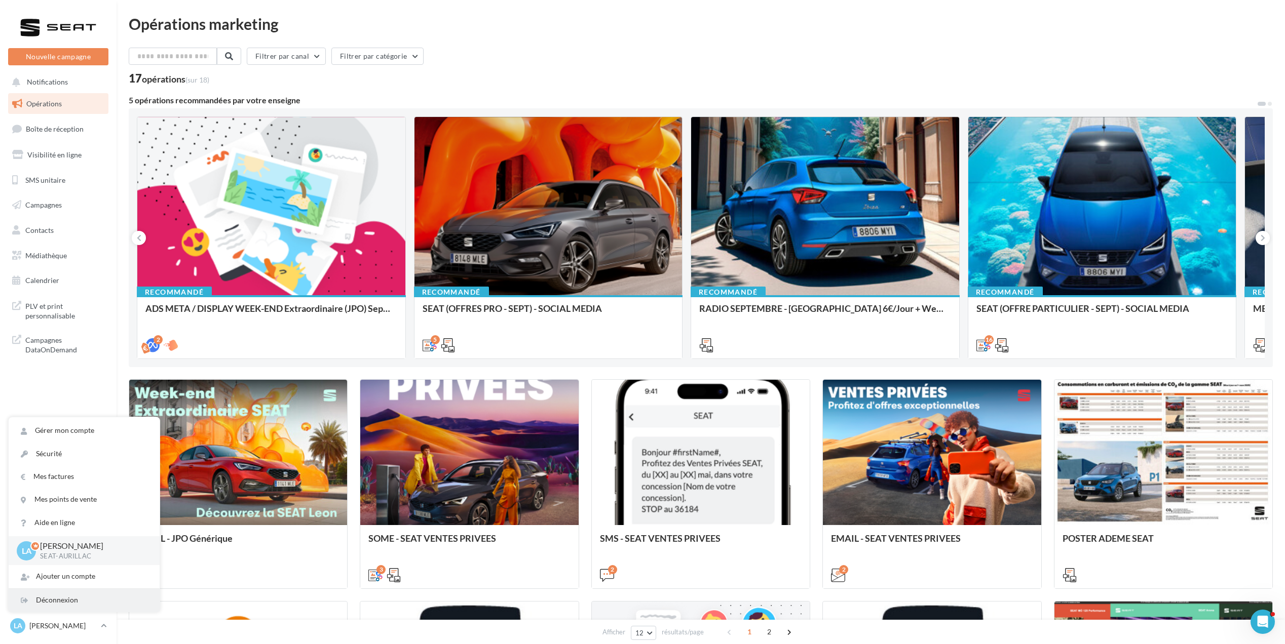
click at [72, 601] on div "Déconnexion" at bounding box center [84, 600] width 151 height 23
